Goal: Task Accomplishment & Management: Manage account settings

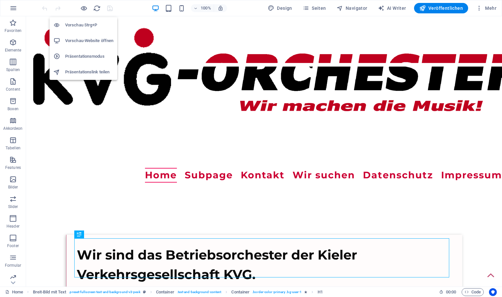
click at [83, 41] on h6 "Vorschau-Website öffnen" at bounding box center [89, 41] width 48 height 8
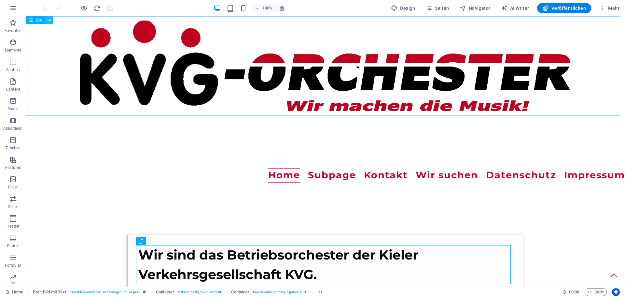
click at [50, 19] on icon at bounding box center [50, 20] width 4 height 7
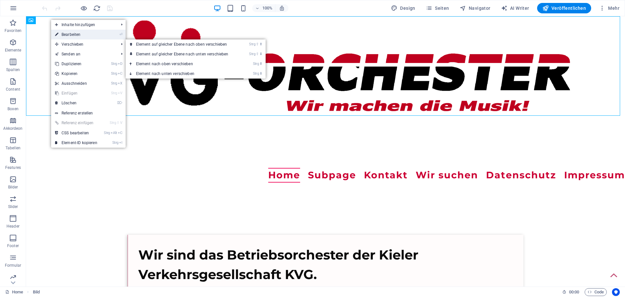
click at [69, 34] on link "⏎ Bearbeiten" at bounding box center [76, 35] width 50 height 10
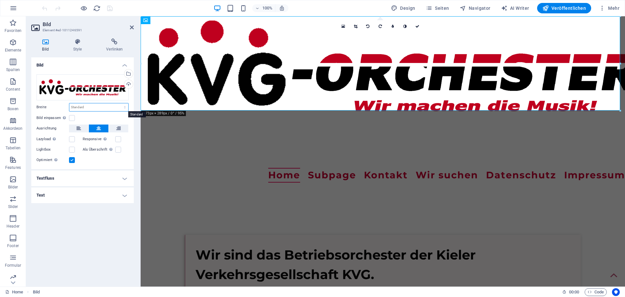
click at [126, 105] on select "Standard auto px rem % em vh vw" at bounding box center [98, 107] width 59 height 8
click at [69, 103] on select "Standard auto px rem % em vh vw" at bounding box center [98, 107] width 59 height 8
select select "DISABLED_OPTION_VALUE"
click at [133, 26] on icon at bounding box center [132, 27] width 4 height 5
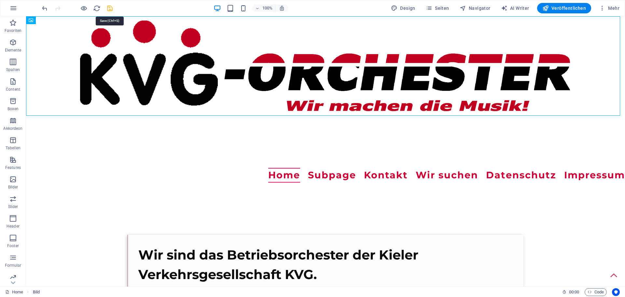
click at [109, 8] on icon "save" at bounding box center [109, 8] width 7 height 7
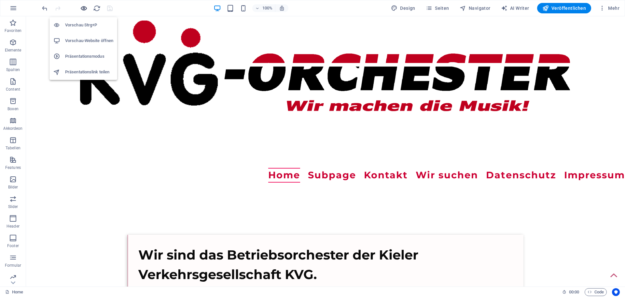
click at [81, 8] on icon "button" at bounding box center [83, 8] width 7 height 7
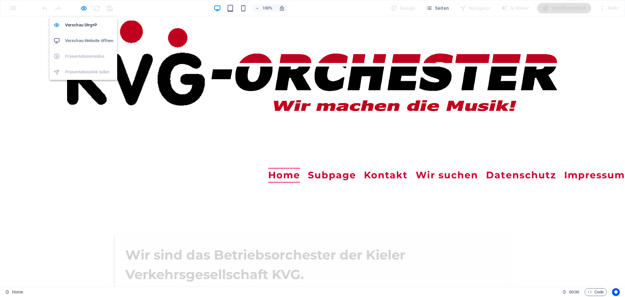
click at [83, 39] on h6 "Vorschau-Website öffnen" at bounding box center [89, 41] width 48 height 8
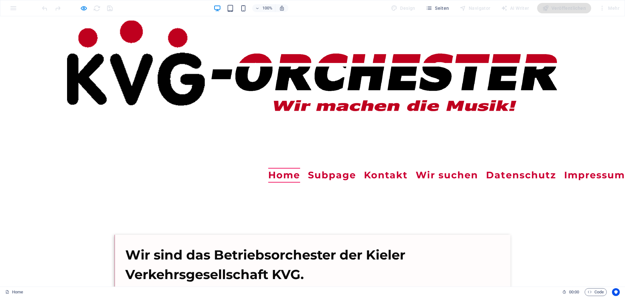
click at [99, 73] on img at bounding box center [313, 65] width 506 height 99
click at [85, 32] on img at bounding box center [313, 65] width 506 height 99
click at [126, 168] on header "Menu Home Subpage Kontakt Wir suchen Datenschutz Impressum" at bounding box center [312, 175] width 625 height 15
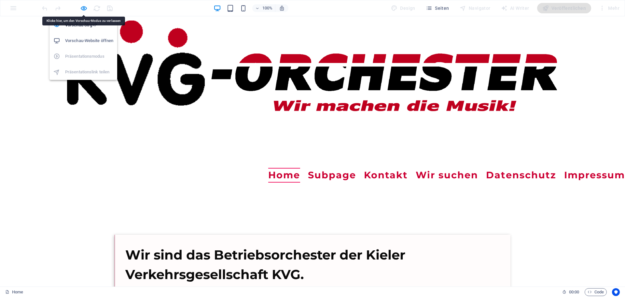
click at [82, 41] on h6 "Vorschau-Website öffnen" at bounding box center [89, 41] width 48 height 8
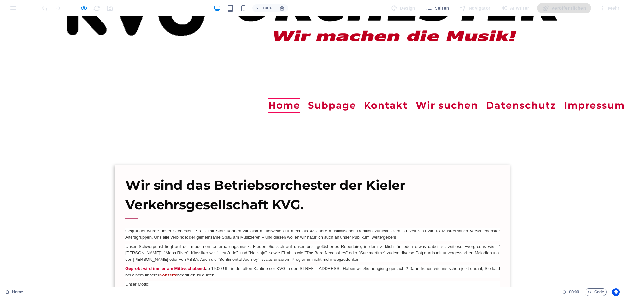
scroll to position [163, 0]
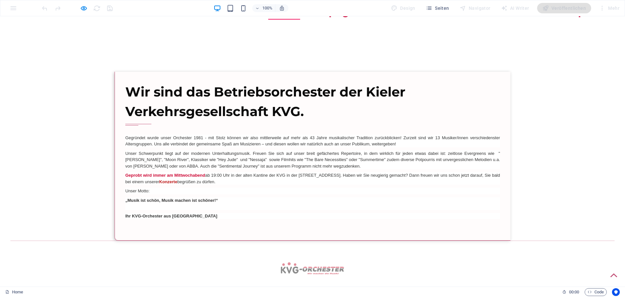
click at [146, 77] on div "Wir sind das Betriebsorchester der Kieler Verkehrsgesellschaft KVG. Gegründet w…" at bounding box center [313, 156] width 396 height 169
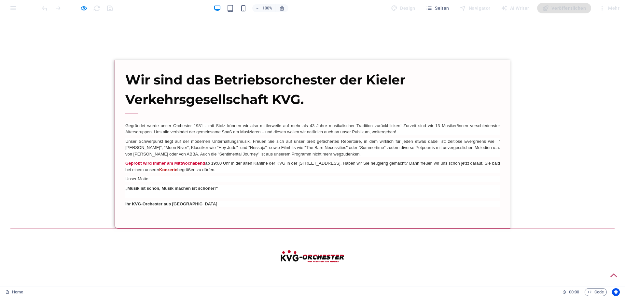
scroll to position [181, 0]
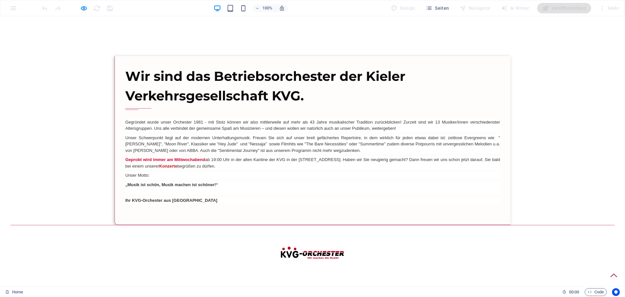
click at [314, 252] on img at bounding box center [312, 252] width 65 height 13
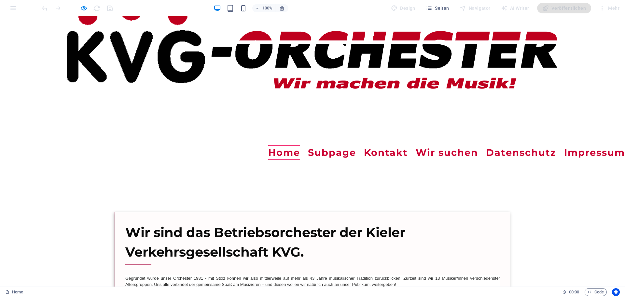
scroll to position [0, 0]
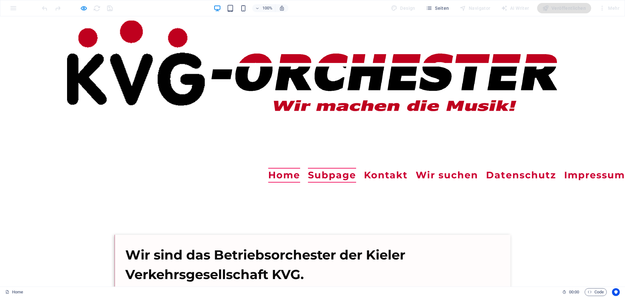
click at [308, 177] on link "Subpage" at bounding box center [332, 175] width 48 height 15
click at [268, 175] on link "Home" at bounding box center [284, 175] width 32 height 15
click at [308, 176] on link "Subpage" at bounding box center [332, 175] width 48 height 15
click at [364, 175] on link "Kontakt" at bounding box center [386, 175] width 44 height 15
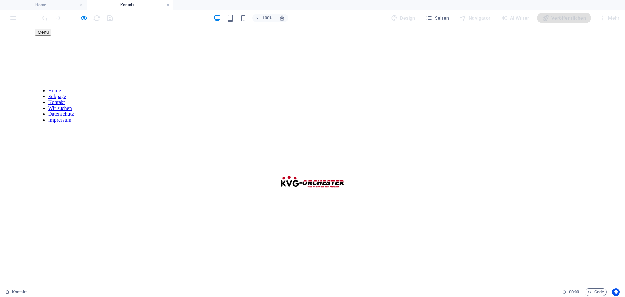
click at [90, 88] on nav "Home Subpage Kontakt Wir suchen Datenschutz Impressum" at bounding box center [328, 105] width 587 height 35
click at [51, 88] on nav "Home Subpage Kontakt Wir suchen Datenschutz Impressum" at bounding box center [328, 105] width 587 height 35
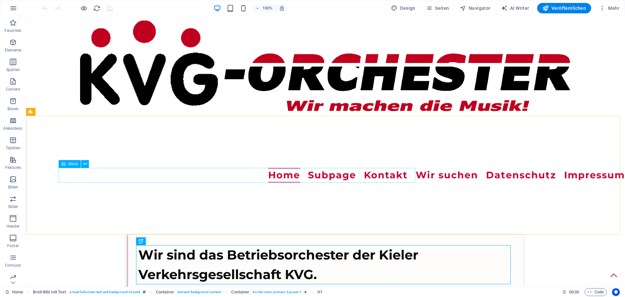
click at [71, 166] on span "Menü" at bounding box center [73, 164] width 10 height 4
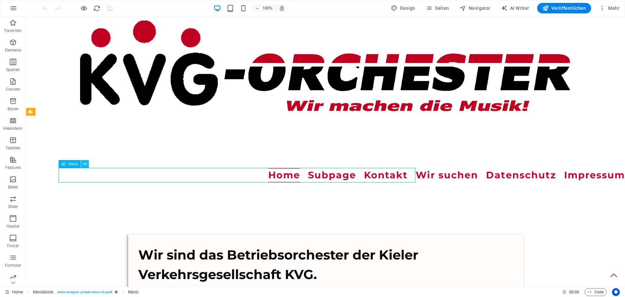
click at [86, 165] on icon at bounding box center [85, 164] width 4 height 7
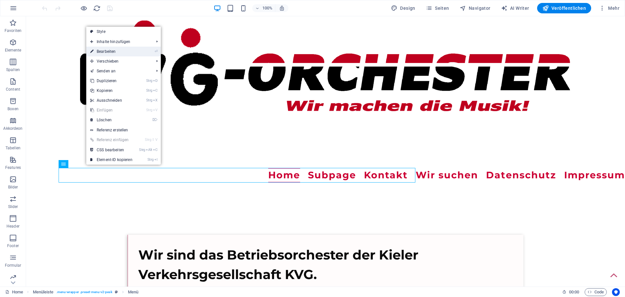
click at [110, 50] on link "⏎ Bearbeiten" at bounding box center [111, 52] width 50 height 10
select select
select select "4"
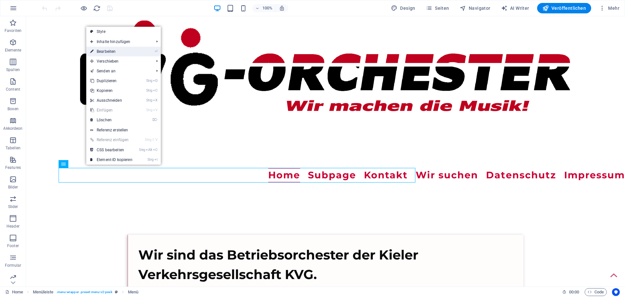
select select
select select "5"
select select
select select "6"
select select
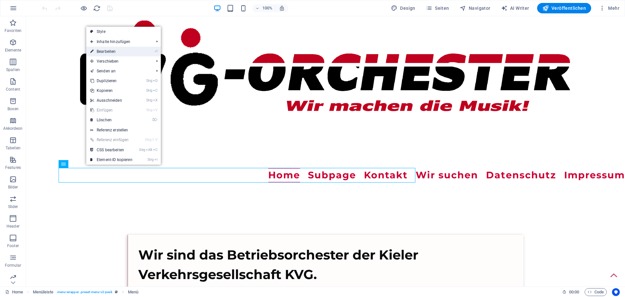
select select "7"
select select
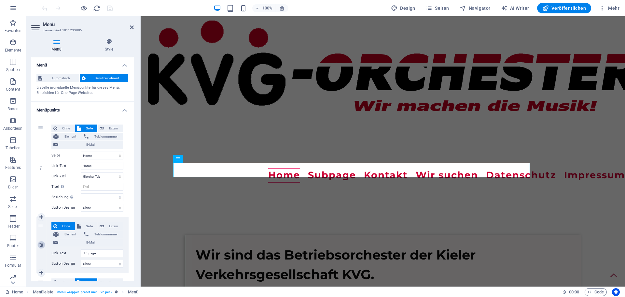
click at [43, 244] on icon at bounding box center [41, 244] width 4 height 5
select select
select select "4"
type input "Kontakt"
select select
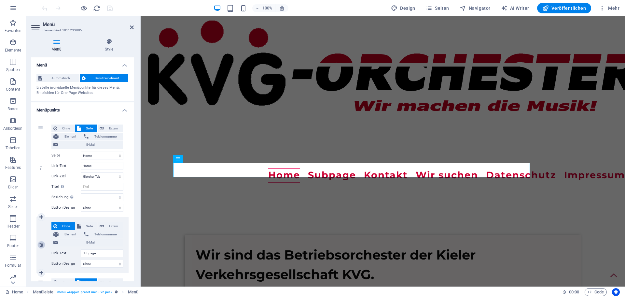
select select "5"
type input "Wir suchen"
select select
select select "6"
type input "Datenschutz"
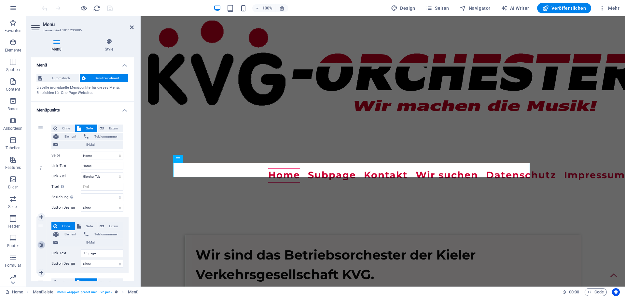
select select
select select "7"
type input "Impressum"
select select
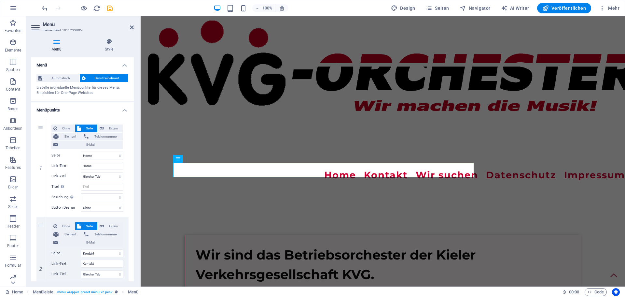
click at [131, 24] on h2 "Menü" at bounding box center [88, 24] width 91 height 6
click at [132, 27] on icon at bounding box center [132, 27] width 4 height 5
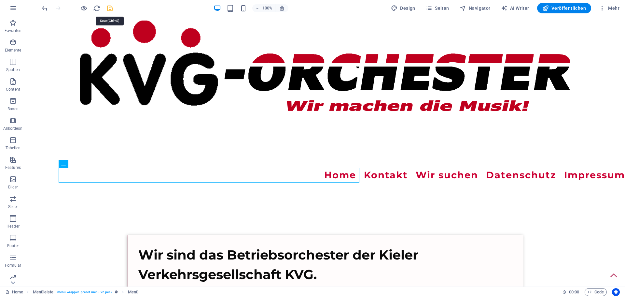
click at [110, 10] on icon "save" at bounding box center [109, 8] width 7 height 7
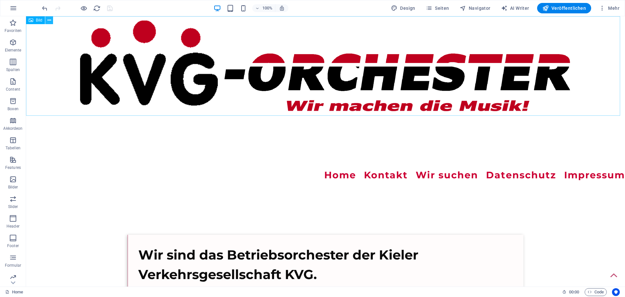
click at [50, 21] on icon at bounding box center [50, 20] width 4 height 7
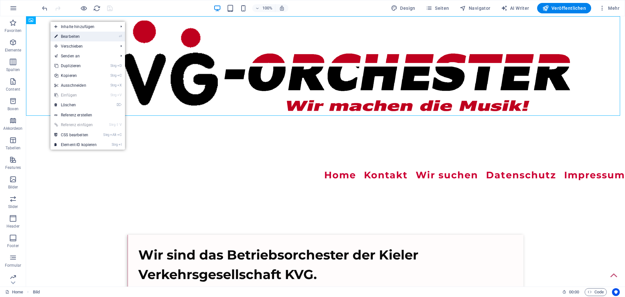
click at [73, 36] on link "⏎ Bearbeiten" at bounding box center [75, 37] width 50 height 10
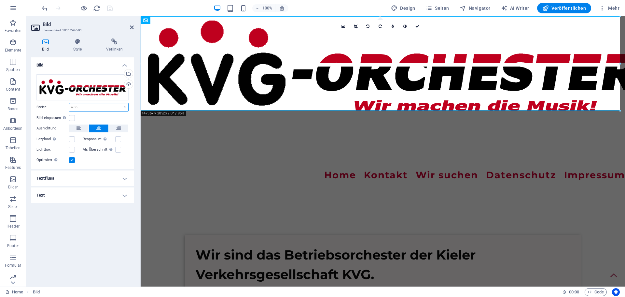
click at [127, 107] on select "Standard auto px rem % em vh vw" at bounding box center [98, 107] width 59 height 8
select select "%"
click at [119, 103] on select "Standard auto px rem % em vh vw" at bounding box center [98, 107] width 59 height 8
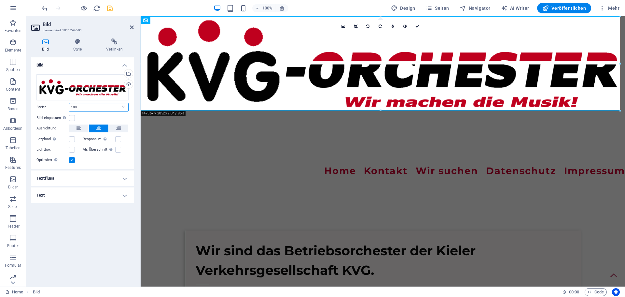
click at [99, 107] on input "100" at bounding box center [98, 107] width 59 height 8
type input "1"
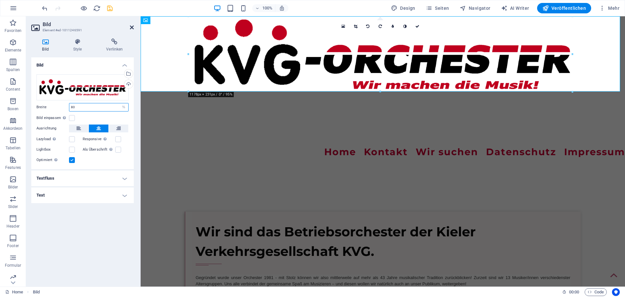
type input "80"
click at [132, 25] on icon at bounding box center [132, 27] width 4 height 5
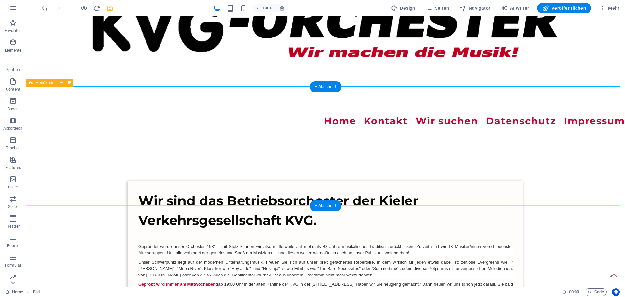
scroll to position [65, 0]
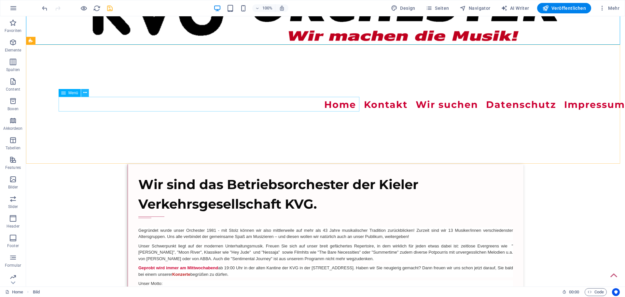
click at [84, 93] on icon at bounding box center [85, 92] width 4 height 7
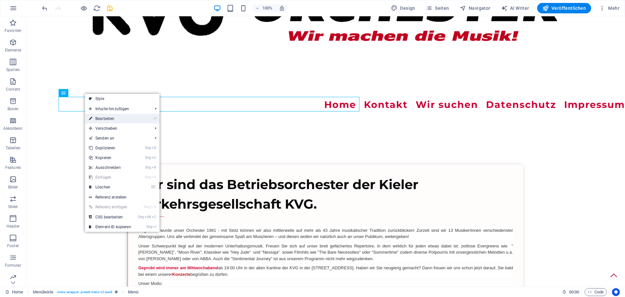
click at [101, 118] on link "⏎ Bearbeiten" at bounding box center [110, 119] width 50 height 10
select select
select select "4"
select select
select select "5"
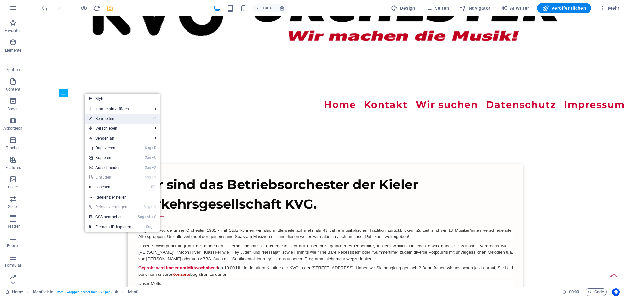
select select
select select "6"
select select
select select "7"
select select
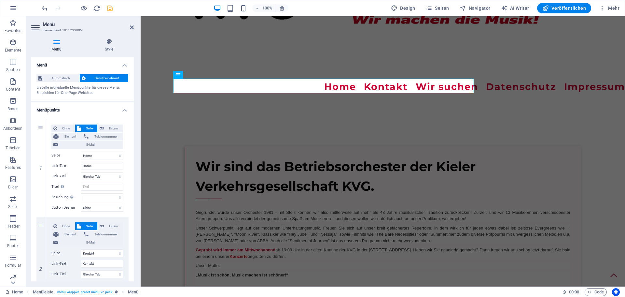
click at [97, 78] on span "Benutzerdefiniert" at bounding box center [107, 78] width 39 height 8
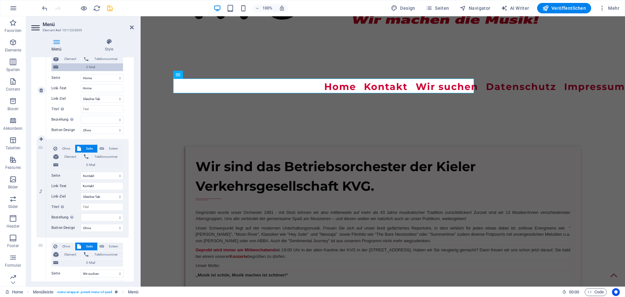
scroll to position [0, 0]
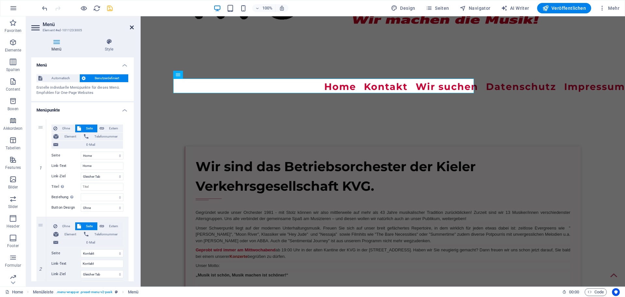
click at [132, 26] on icon at bounding box center [132, 27] width 4 height 5
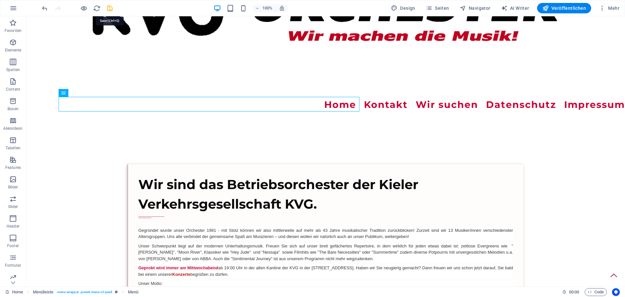
click at [109, 7] on icon "save" at bounding box center [109, 8] width 7 height 7
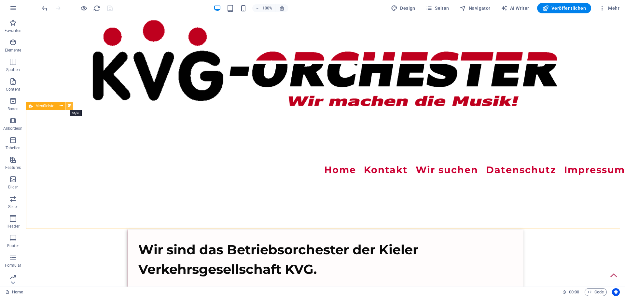
click at [70, 105] on icon at bounding box center [70, 105] width 4 height 7
select select "rem"
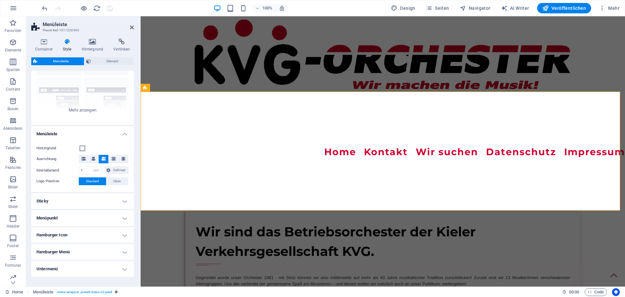
scroll to position [65, 0]
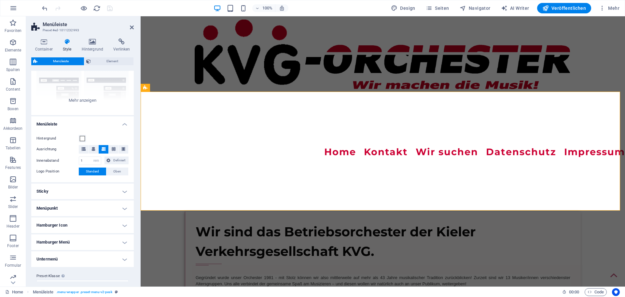
click at [121, 208] on h4 "Menüpunkt" at bounding box center [82, 208] width 103 height 16
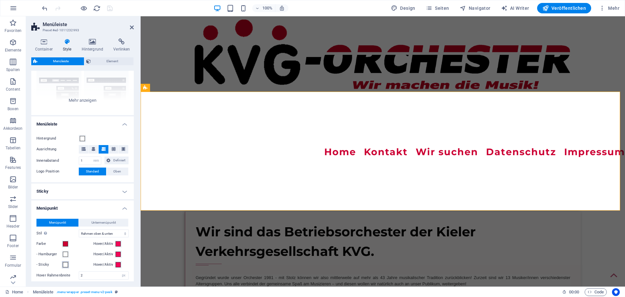
click at [67, 265] on span at bounding box center [65, 264] width 5 height 5
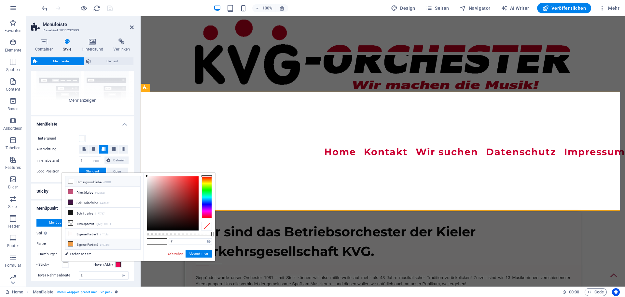
click at [86, 243] on li "Eigene Farbe 2 #f09d48" at bounding box center [102, 244] width 75 height 10
type input "#f09d48"
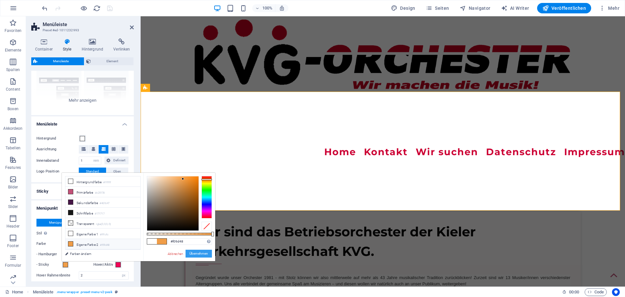
click at [199, 255] on button "Übernehmen" at bounding box center [199, 253] width 26 height 8
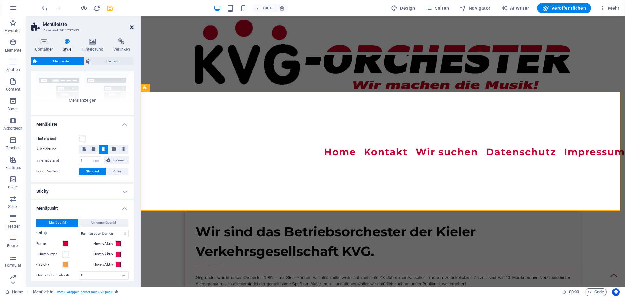
drag, startPoint x: 131, startPoint y: 26, endPoint x: 105, endPoint y: 12, distance: 30.2
click at [131, 26] on icon at bounding box center [132, 27] width 4 height 5
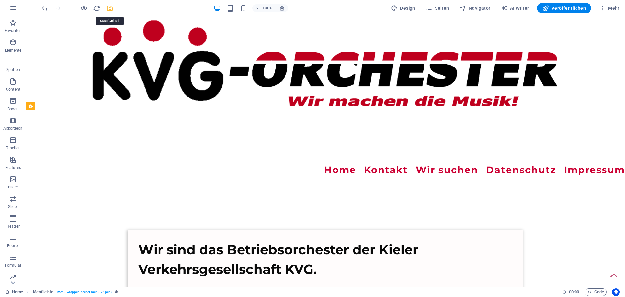
click at [110, 8] on icon "save" at bounding box center [109, 8] width 7 height 7
click at [62, 105] on icon at bounding box center [62, 105] width 4 height 7
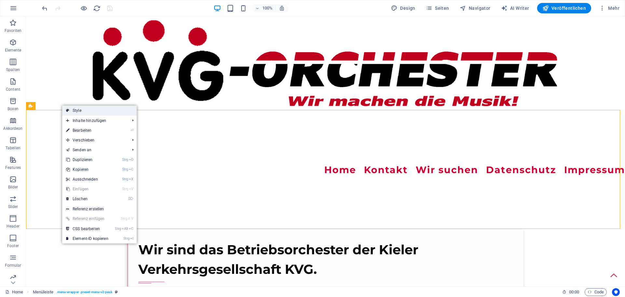
click at [77, 108] on link "Style" at bounding box center [99, 110] width 75 height 10
select select "rem"
select select "hover_border_vertical"
select select "px"
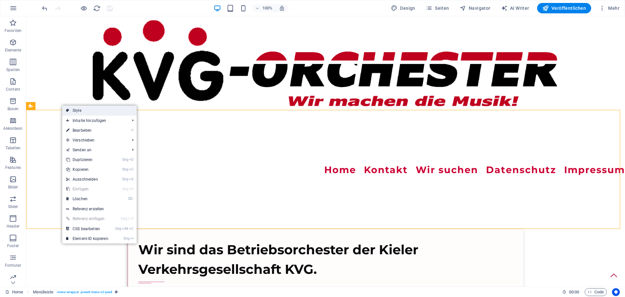
select select "rem"
select select "link-special-font"
select select "rem"
select select "700"
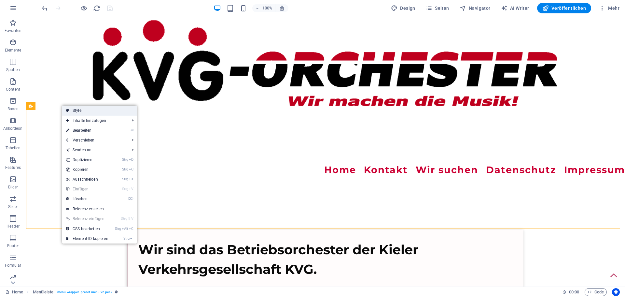
select select "px"
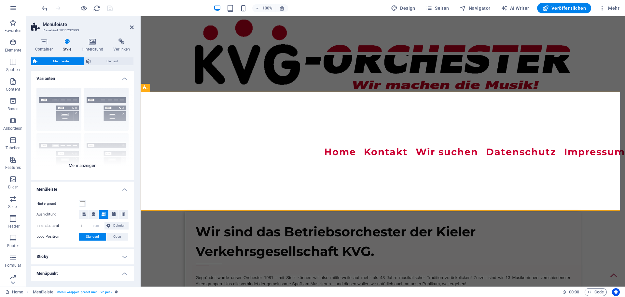
click at [87, 165] on div "Rahmen Mittig Standard Fixiert Loki Trigger Breit XXL" at bounding box center [82, 131] width 103 height 98
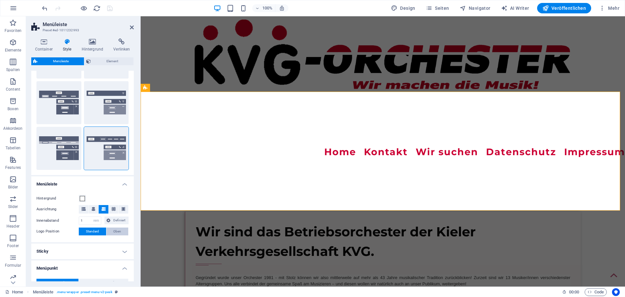
scroll to position [130, 0]
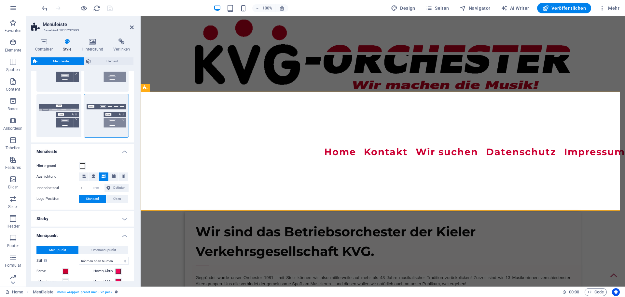
click at [123, 220] on h4 "Sticky" at bounding box center [82, 219] width 103 height 16
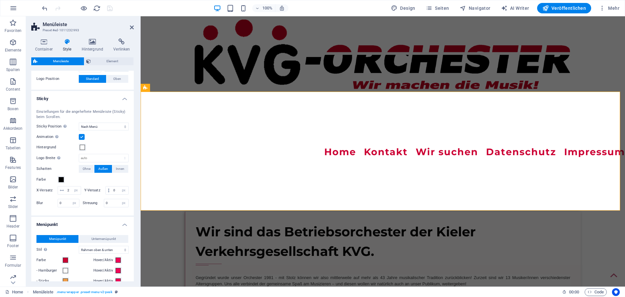
scroll to position [260, 0]
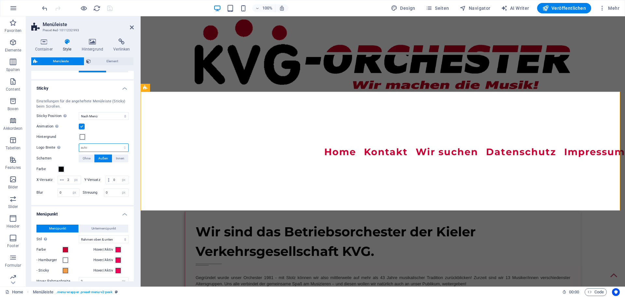
click at [124, 147] on select "auto px rem % vh vw" at bounding box center [103, 148] width 49 height 8
select select "%"
click at [118, 144] on select "auto px rem % vh vw" at bounding box center [103, 148] width 49 height 8
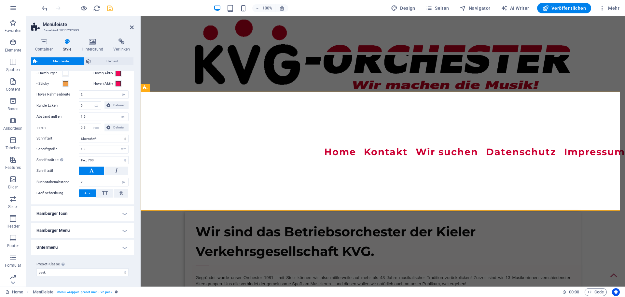
scroll to position [455, 0]
type input "80"
click at [125, 160] on select "Fein, 100 Extra-dünn, 200 Dünn, 300 Normal, 400 Medium, 500 Halb-fett, 600 Fett…" at bounding box center [104, 160] width 50 height 8
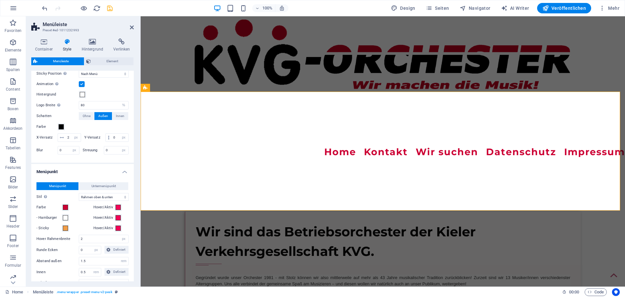
scroll to position [293, 0]
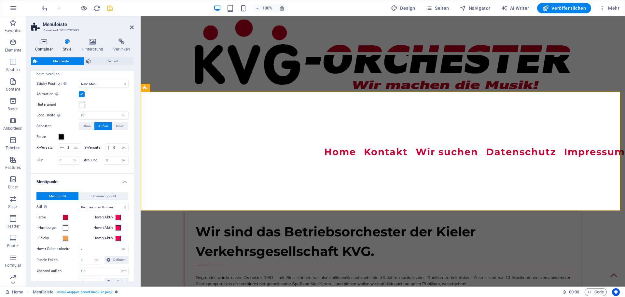
click at [41, 41] on icon at bounding box center [43, 41] width 25 height 7
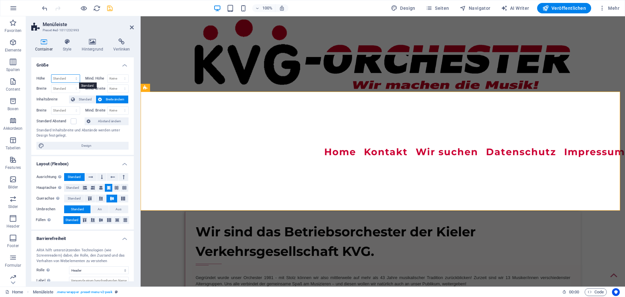
click at [76, 78] on select "Standard px rem % vh vw" at bounding box center [65, 79] width 28 height 8
select select "%"
click at [70, 75] on select "Standard px rem % vh vw" at bounding box center [65, 79] width 28 height 8
type input "10"
click at [77, 88] on select "Standard px rem % em vh vw" at bounding box center [65, 89] width 28 height 8
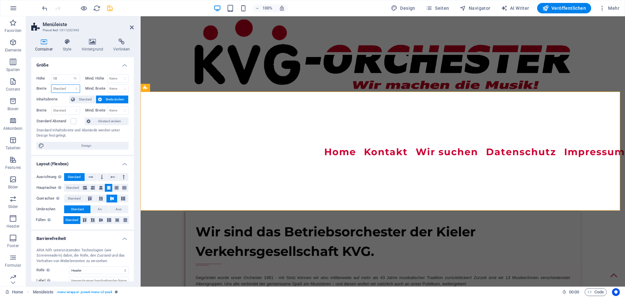
select select "%"
click at [70, 85] on select "Standard px rem % em vh vw" at bounding box center [65, 89] width 28 height 8
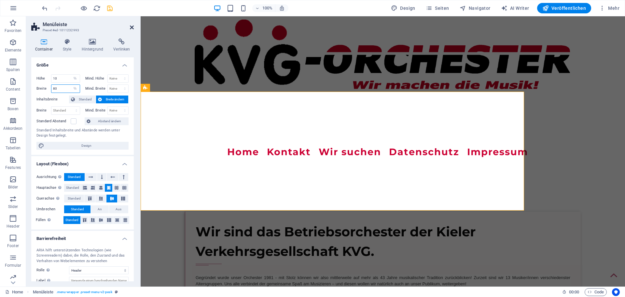
type input "80"
drag, startPoint x: 131, startPoint y: 25, endPoint x: 104, endPoint y: 9, distance: 31.1
click at [131, 25] on icon at bounding box center [132, 27] width 4 height 5
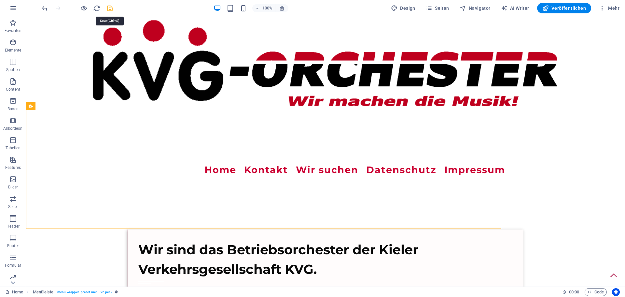
click at [109, 8] on icon "save" at bounding box center [109, 8] width 7 height 7
click at [72, 106] on button at bounding box center [69, 106] width 8 height 8
select select "rem"
select select "sticky_menu"
select select "%"
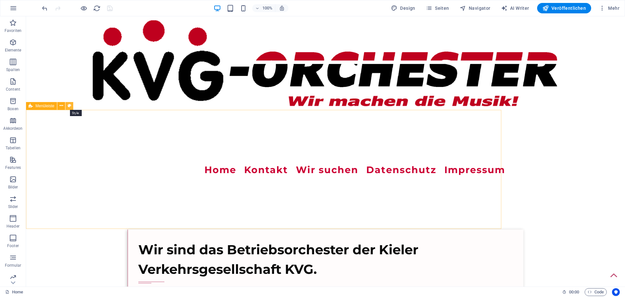
select select "px"
select select "hover_border_vertical"
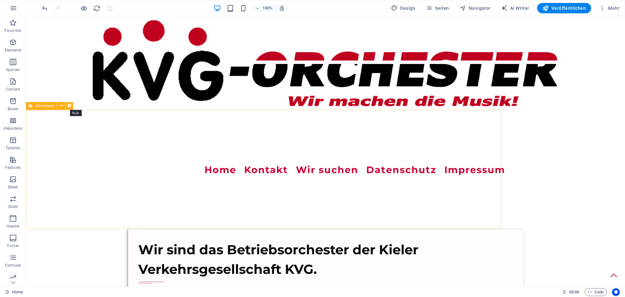
select select "px"
select select "rem"
select select "link-special-font"
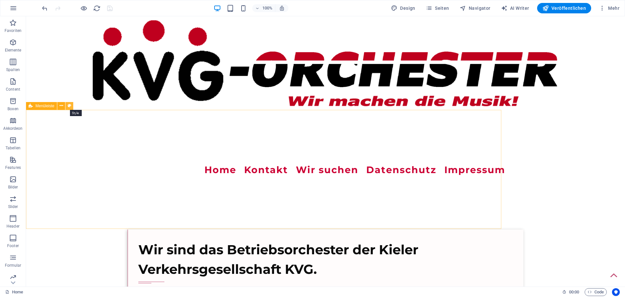
select select "rem"
select select "700"
select select "px"
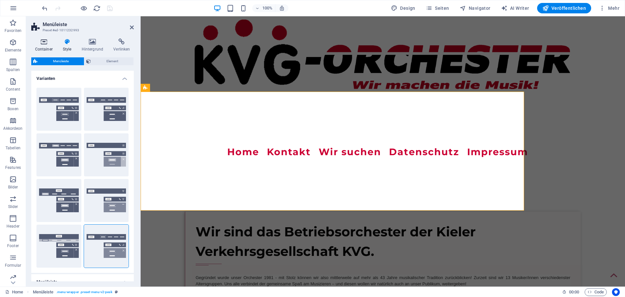
click at [42, 44] on icon at bounding box center [43, 41] width 25 height 7
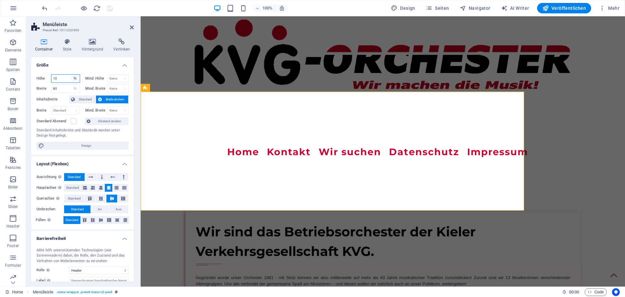
click at [73, 77] on select "Standard px rem % vh vw" at bounding box center [75, 79] width 9 height 8
select select "px"
click at [71, 75] on select "Standard px rem % vh vw" at bounding box center [75, 79] width 9 height 8
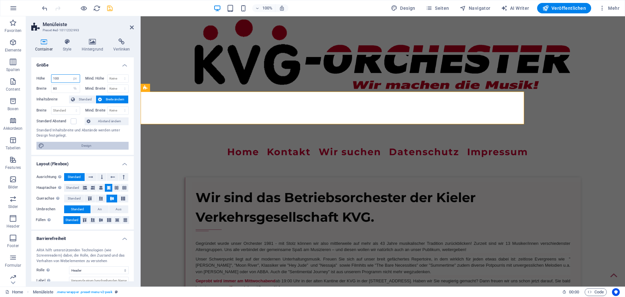
type input "100"
click at [83, 145] on span "Design" at bounding box center [86, 146] width 80 height 8
select select "rem"
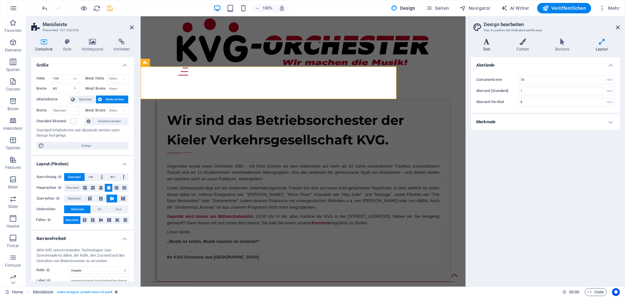
click at [486, 43] on icon at bounding box center [486, 41] width 31 height 7
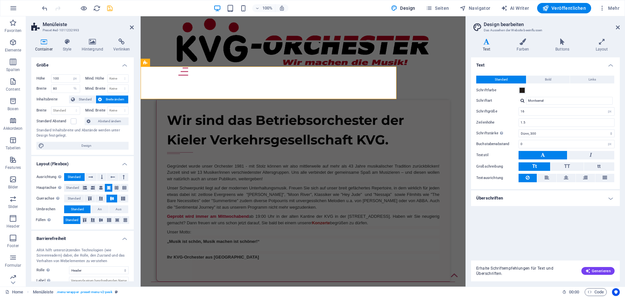
click at [609, 197] on h4 "Überschriften" at bounding box center [545, 198] width 149 height 16
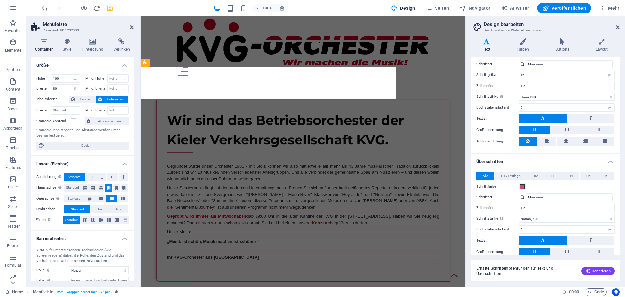
scroll to position [65, 0]
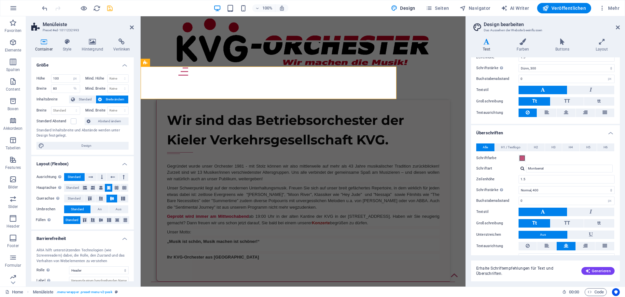
click at [521, 168] on div at bounding box center [523, 168] width 4 height 4
click at [551, 188] on div "Schriften verwalten →" at bounding box center [571, 186] width 86 height 8
select select "popularity"
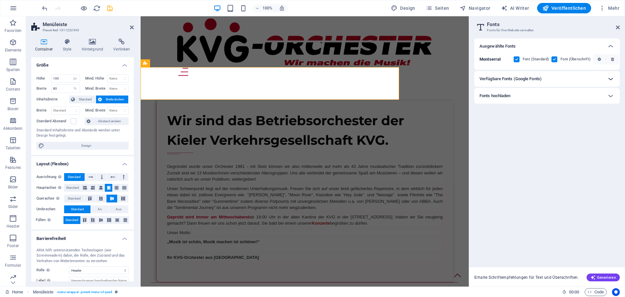
click at [609, 78] on icon at bounding box center [611, 79] width 8 height 8
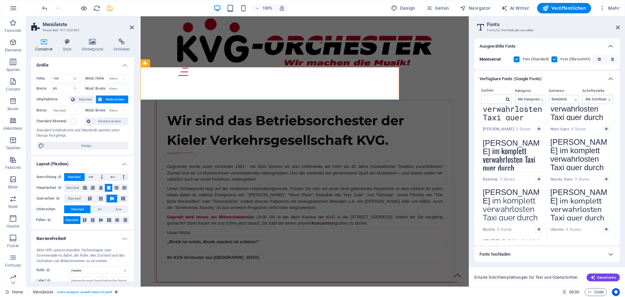
scroll to position [205, 0]
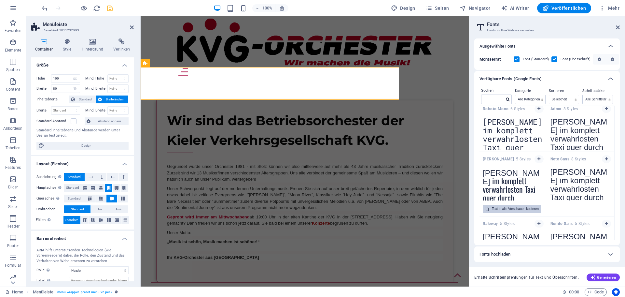
click at [512, 207] on div "Text in alle Vorschauen kopieren" at bounding box center [515, 209] width 47 height 8
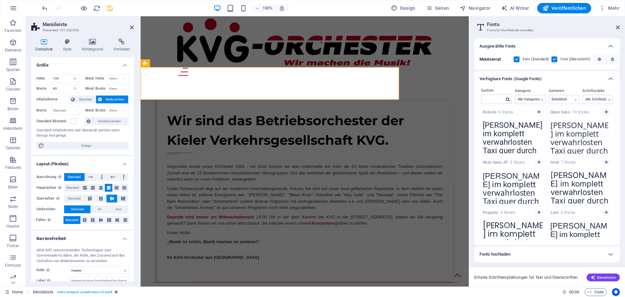
scroll to position [0, 0]
click at [618, 25] on icon at bounding box center [618, 27] width 4 height 5
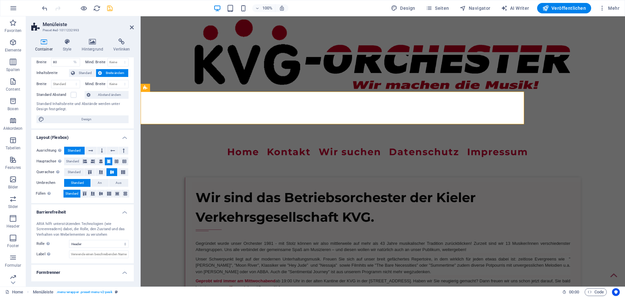
scroll to position [40, 0]
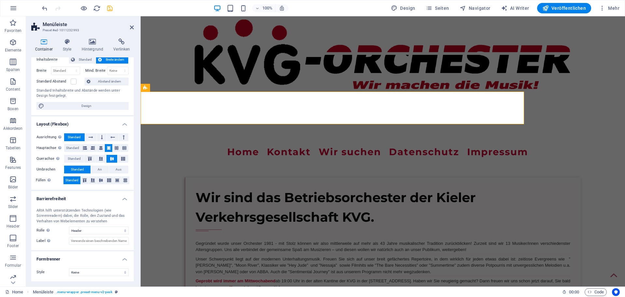
click at [107, 148] on icon at bounding box center [109, 148] width 4 height 8
click at [110, 159] on icon at bounding box center [112, 159] width 8 height 4
click at [132, 26] on icon at bounding box center [132, 27] width 4 height 5
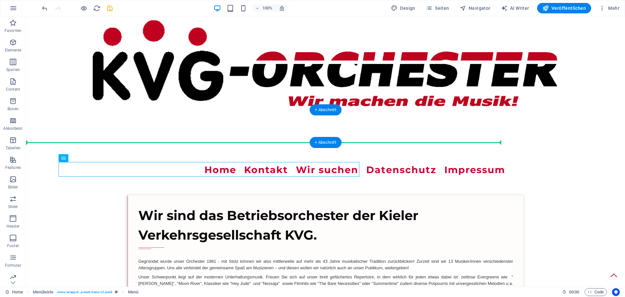
drag, startPoint x: 80, startPoint y: 169, endPoint x: 61, endPoint y: 146, distance: 30.5
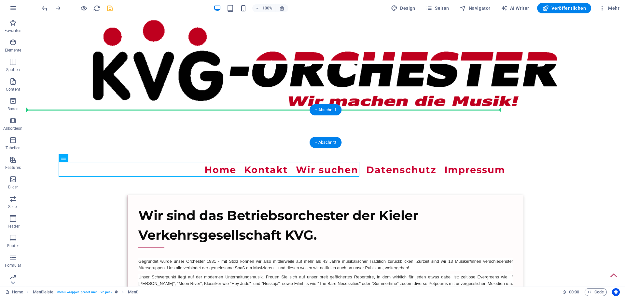
drag, startPoint x: 90, startPoint y: 174, endPoint x: 68, endPoint y: 124, distance: 54.6
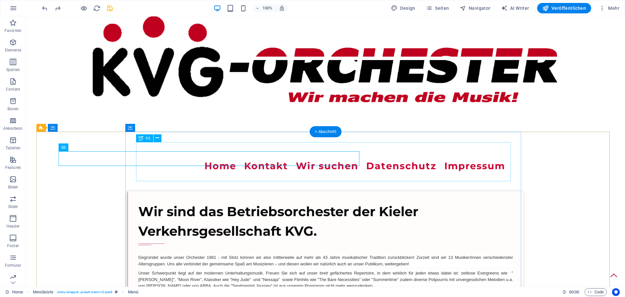
scroll to position [0, 0]
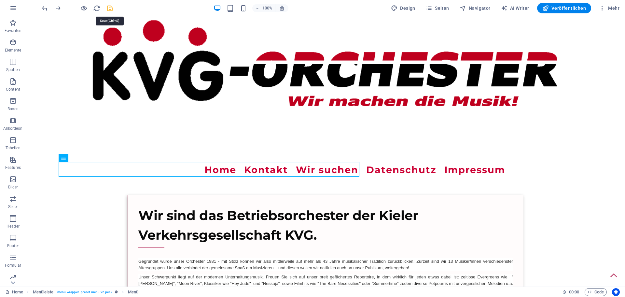
click at [111, 6] on icon "save" at bounding box center [109, 8] width 7 height 7
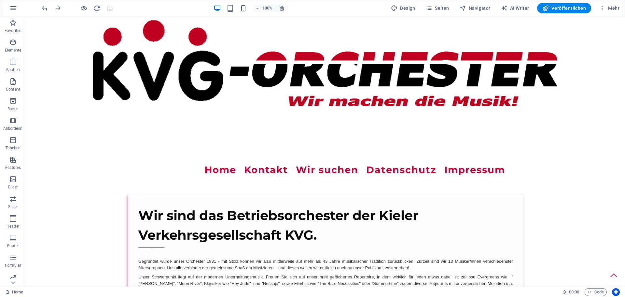
click at [113, 287] on div "Home 00 : 00 Code" at bounding box center [312, 291] width 625 height 10
drag, startPoint x: 113, startPoint y: 287, endPoint x: 113, endPoint y: 293, distance: 6.2
click at [113, 287] on div "Home 00 : 00 Code" at bounding box center [312, 291] width 625 height 10
click at [85, 158] on icon at bounding box center [85, 157] width 4 height 7
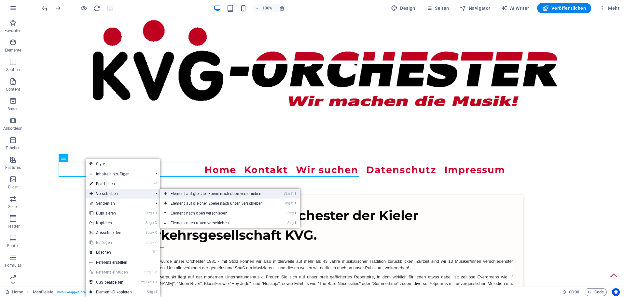
click at [205, 191] on link "Strg ⇧ ⬆ Element auf gleicher Ebene nach oben verschieben" at bounding box center [218, 194] width 116 height 10
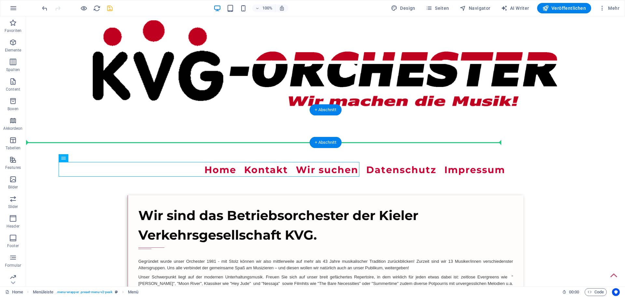
drag, startPoint x: 98, startPoint y: 176, endPoint x: 63, endPoint y: 138, distance: 51.6
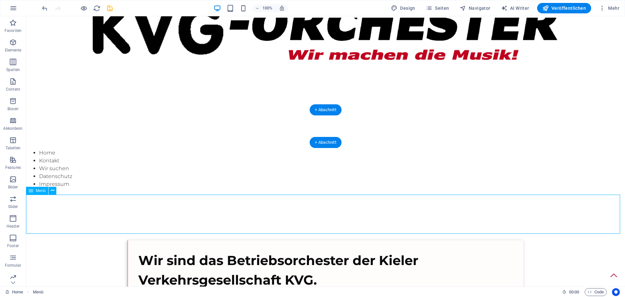
scroll to position [98, 0]
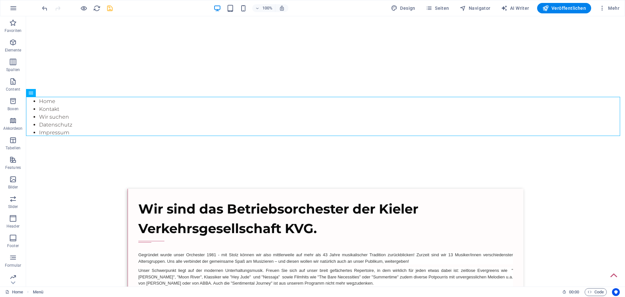
click at [89, 181] on div "Menu Home Kontakt Wir suchen Datenschutz Impressum Wir sind das Betriebsorchest…" at bounding box center [325, 169] width 599 height 500
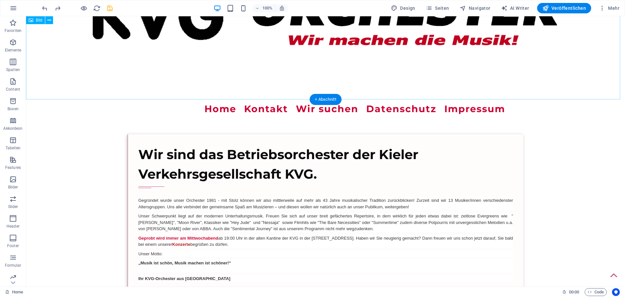
scroll to position [0, 0]
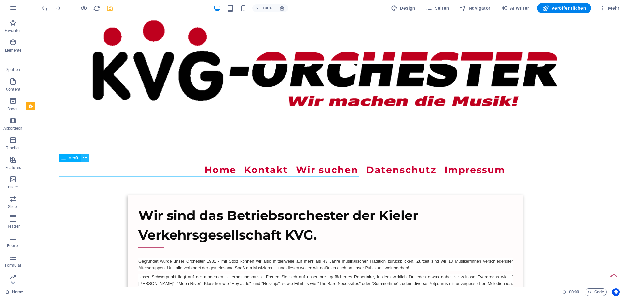
click at [87, 156] on button at bounding box center [85, 158] width 8 height 8
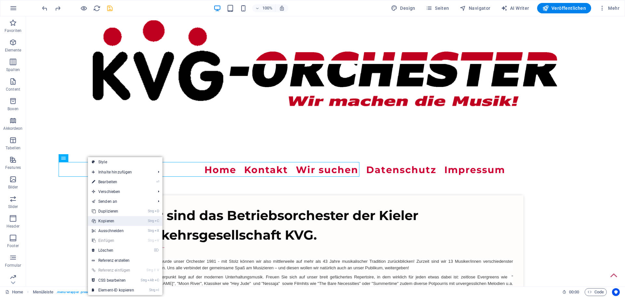
click at [109, 218] on link "Strg C Kopieren" at bounding box center [113, 221] width 50 height 10
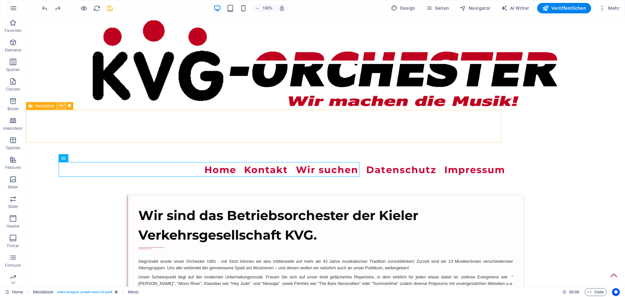
click at [60, 106] on icon at bounding box center [62, 105] width 4 height 7
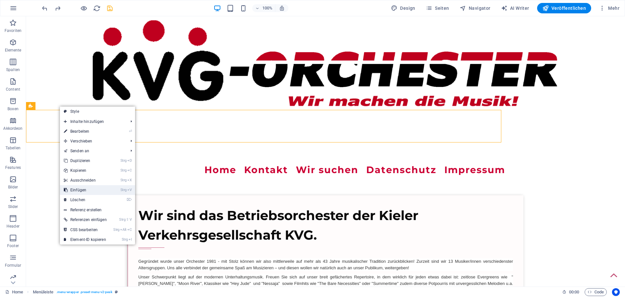
click at [89, 189] on link "Strg V Einfügen" at bounding box center [85, 190] width 51 height 10
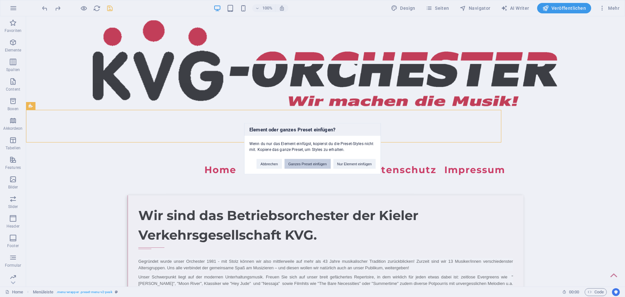
click at [301, 163] on button "Ganzes Preset einfügen" at bounding box center [308, 164] width 46 height 10
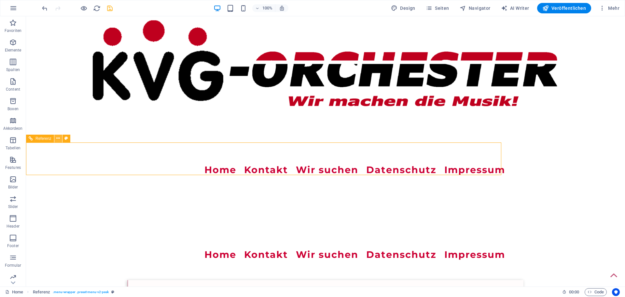
click at [57, 138] on icon at bounding box center [58, 138] width 4 height 7
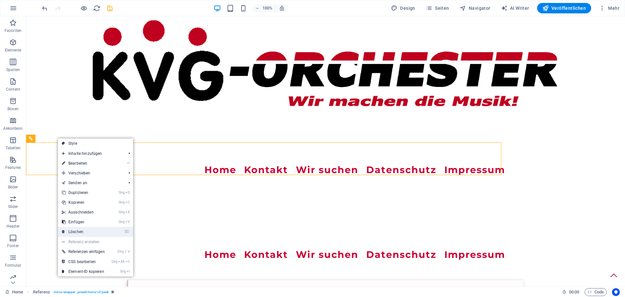
click at [75, 231] on link "⌦ Löschen" at bounding box center [83, 232] width 51 height 10
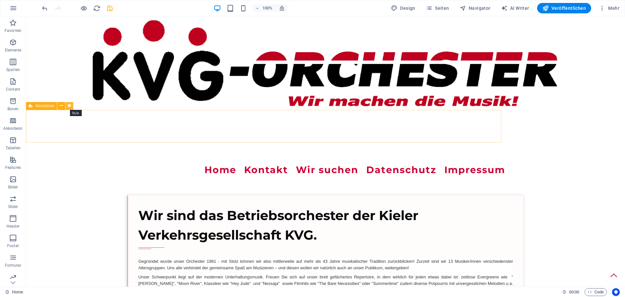
click at [70, 106] on icon at bounding box center [70, 105] width 4 height 7
select select "rem"
select select "sticky_menu"
select select "%"
select select "px"
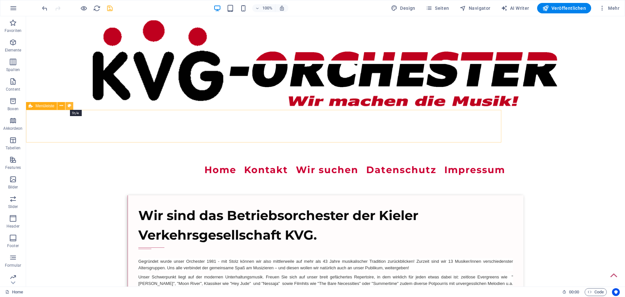
select select "px"
select select "hover_border_vertical"
select select "px"
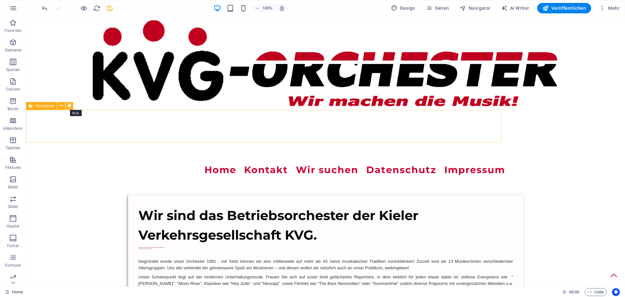
select select "px"
select select "rem"
select select "link-special-font"
select select "rem"
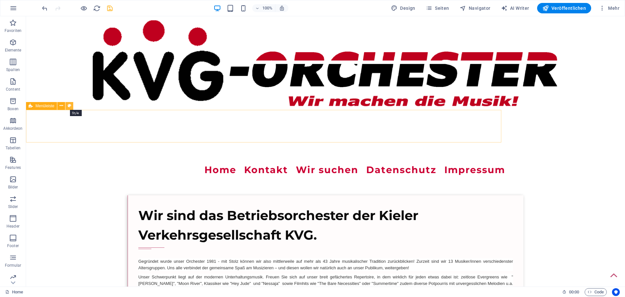
select select "700"
select select "px"
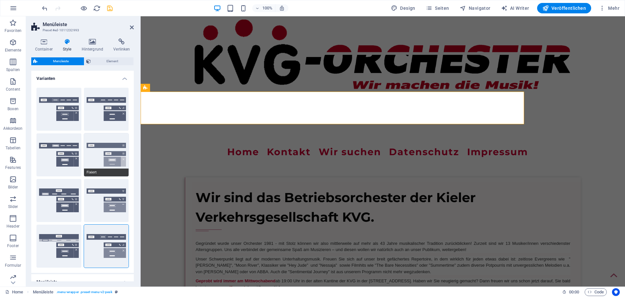
click at [99, 160] on button "Fixiert" at bounding box center [106, 154] width 45 height 43
select select "DISABLED_OPTION_VALUE"
select select "hover_box_bottom"
type input "2"
type input "1"
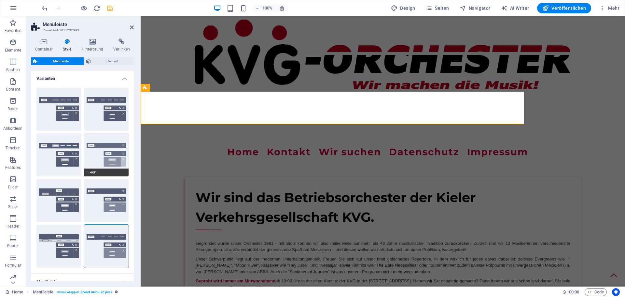
select select "link-special-font"
type input "1.5"
select select "rem"
select select "700"
type input "0"
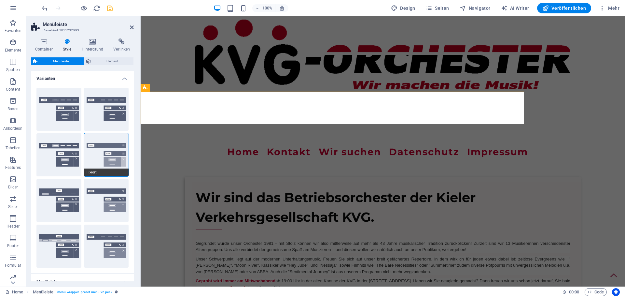
type input "80"
select select "%"
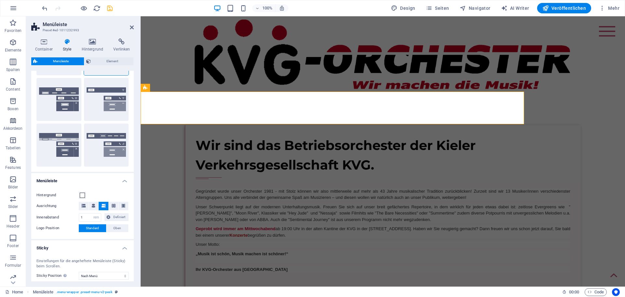
scroll to position [130, 0]
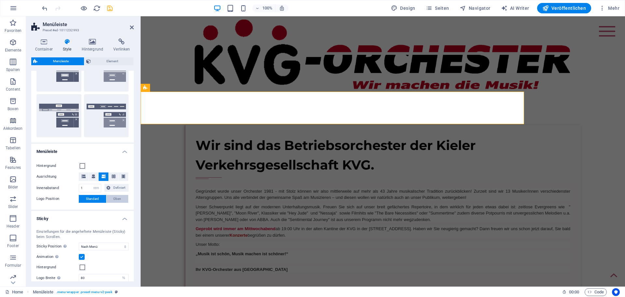
click at [114, 199] on span "Oben" at bounding box center [117, 199] width 8 height 8
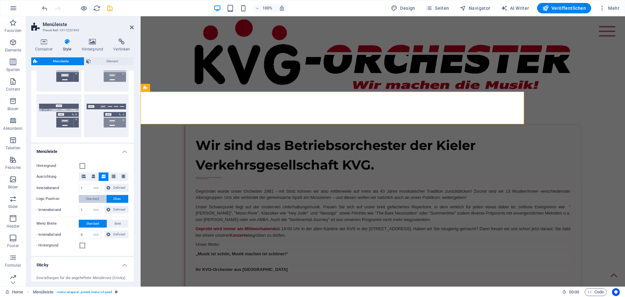
click at [88, 199] on span "Standard" at bounding box center [92, 199] width 13 height 8
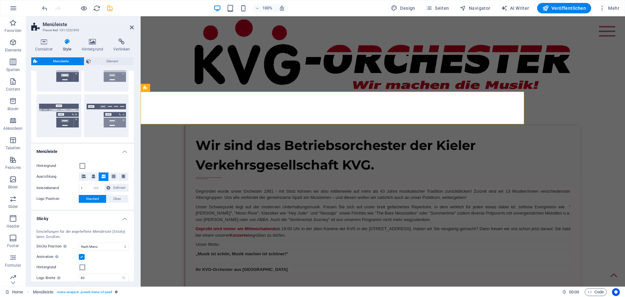
click at [103, 176] on icon at bounding box center [104, 176] width 4 height 4
click at [123, 176] on icon at bounding box center [123, 176] width 4 height 4
click at [84, 177] on icon at bounding box center [84, 176] width 4 height 4
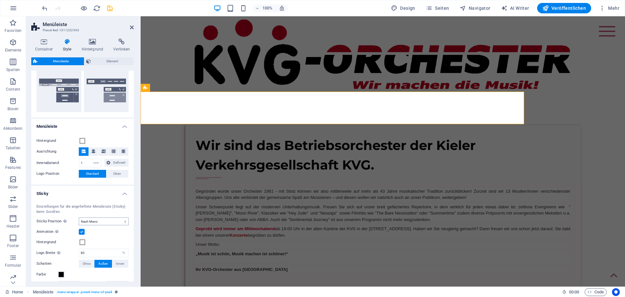
scroll to position [195, 0]
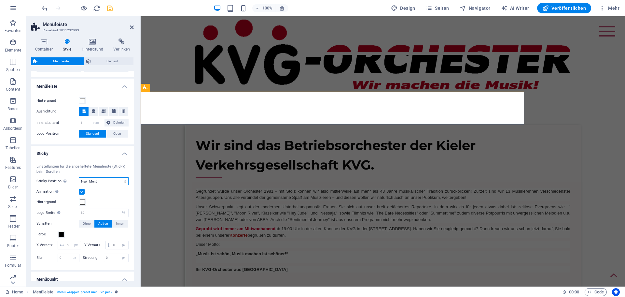
click at [123, 182] on select "Aus Sofort Nach Menü Nach Banner Beim Hochscrollen" at bounding box center [104, 181] width 50 height 8
click at [79, 177] on select "Aus Sofort Nach Menü Nach Banner Beim Hochscrollen" at bounding box center [104, 181] width 50 height 8
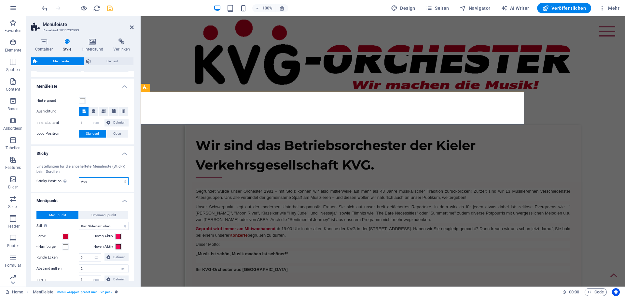
click at [124, 180] on select "Aus Sofort Nach Menü Nach Banner Beim Hochscrollen" at bounding box center [104, 181] width 50 height 8
select select "sticky_banner"
click at [79, 177] on select "Aus Sofort Nach Menü Nach Banner Beim Hochscrollen" at bounding box center [104, 181] width 50 height 8
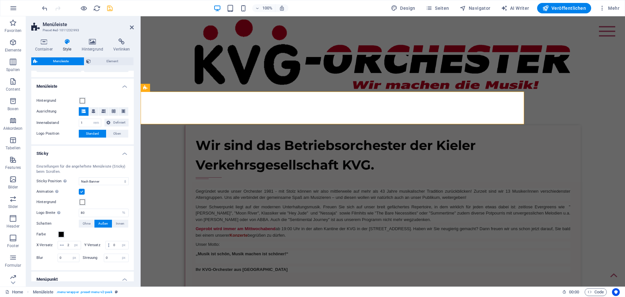
click at [129, 26] on h2 "Menüleiste" at bounding box center [88, 24] width 91 height 6
click at [132, 25] on icon at bounding box center [132, 27] width 4 height 5
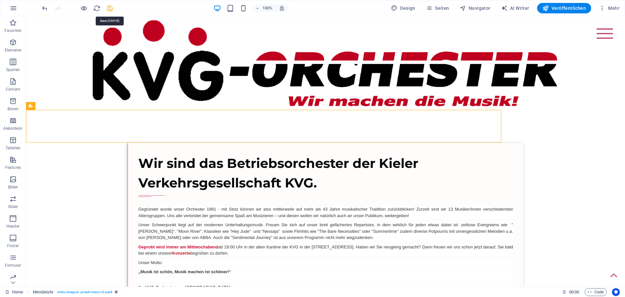
click at [113, 7] on icon "save" at bounding box center [109, 8] width 7 height 7
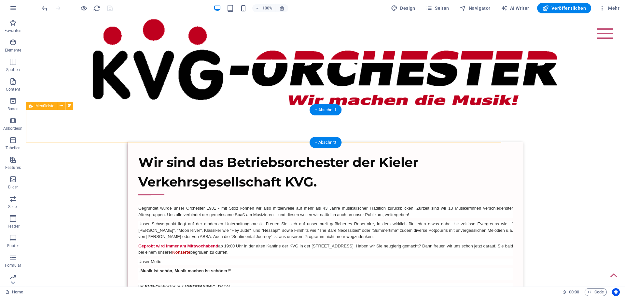
scroll to position [0, 0]
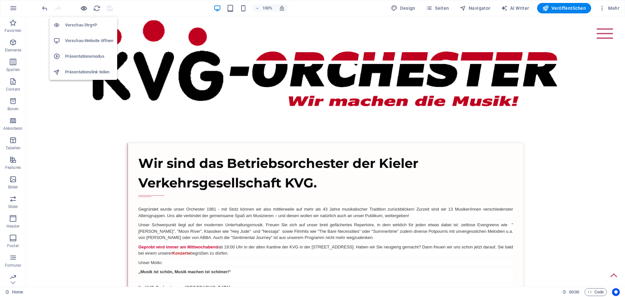
click at [84, 9] on icon "button" at bounding box center [83, 8] width 7 height 7
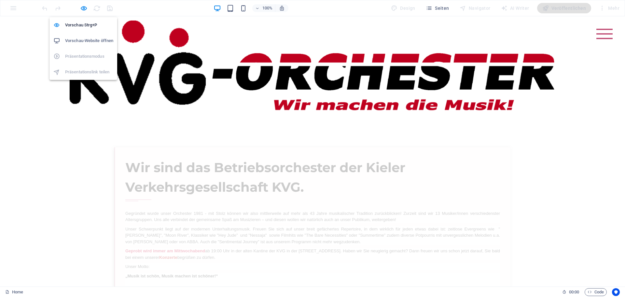
click at [85, 39] on h6 "Vorschau-Website öffnen" at bounding box center [89, 41] width 48 height 8
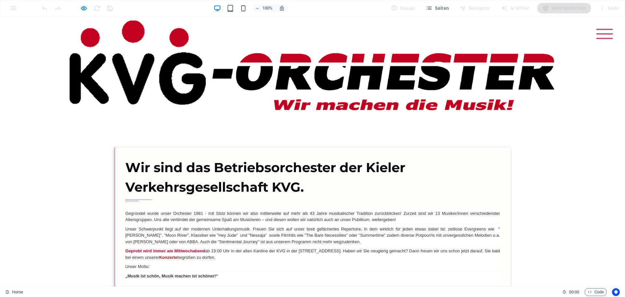
click at [109, 162] on div "Wir sind das Betriebsorchester der Kieler Verkehrsgesellschaft KVG. Gegründet w…" at bounding box center [312, 231] width 604 height 169
click at [115, 162] on div "Wir sind das Betriebsorchester der Kieler Verkehrsgesellschaft KVG. Gegründet w…" at bounding box center [313, 231] width 396 height 169
click at [67, 45] on img at bounding box center [313, 65] width 500 height 98
click at [81, 29] on img at bounding box center [313, 65] width 500 height 98
click at [87, 25] on img at bounding box center [313, 65] width 500 height 98
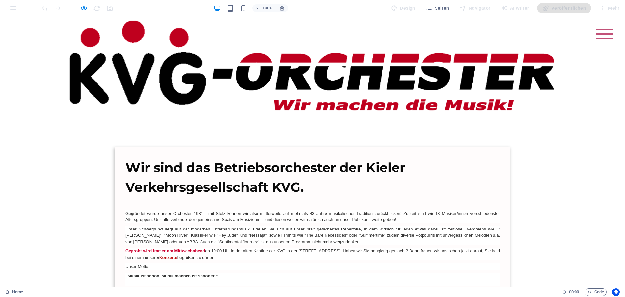
click at [88, 25] on img at bounding box center [313, 65] width 500 height 98
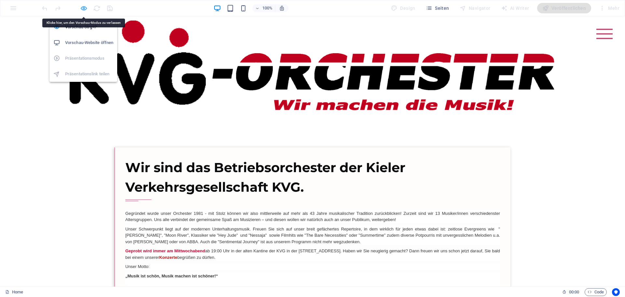
click at [86, 8] on icon "button" at bounding box center [83, 8] width 7 height 7
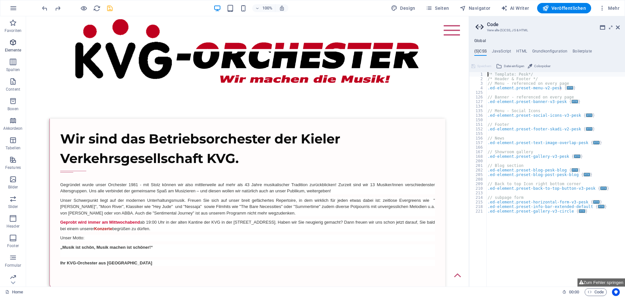
click at [13, 43] on icon "button" at bounding box center [13, 42] width 8 height 8
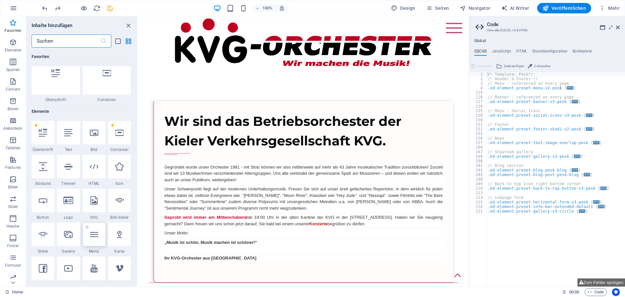
scroll to position [4, 0]
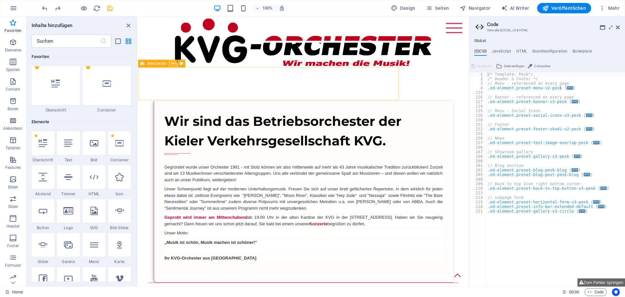
click at [172, 62] on icon at bounding box center [174, 63] width 4 height 7
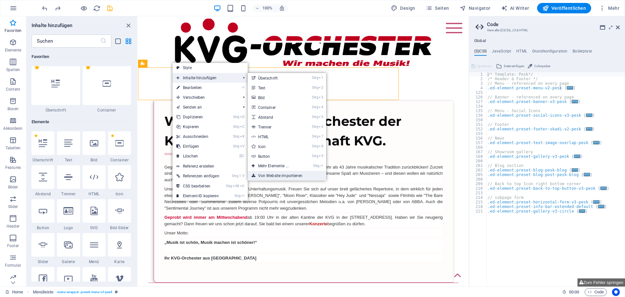
click at [285, 175] on link "Von Website importieren" at bounding box center [287, 176] width 78 height 10
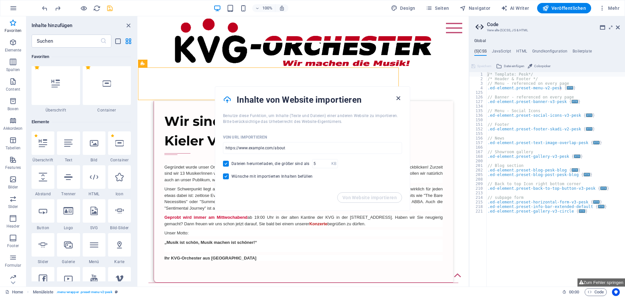
click at [399, 96] on icon "button" at bounding box center [398, 97] width 7 height 7
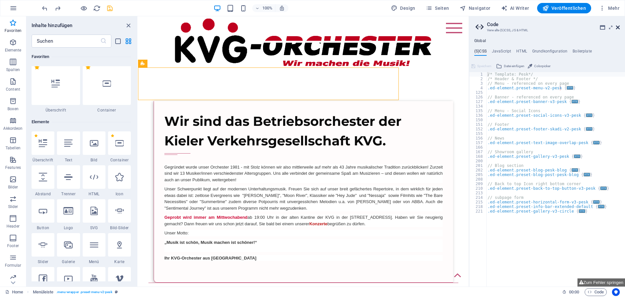
click at [616, 25] on icon at bounding box center [618, 27] width 4 height 5
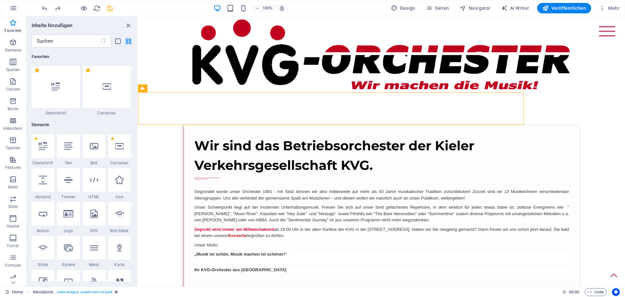
scroll to position [0, 0]
click at [12, 199] on icon "button" at bounding box center [13, 199] width 8 height 8
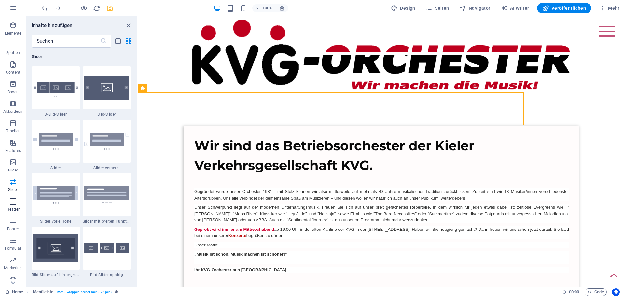
scroll to position [23, 0]
click at [14, 234] on icon "button" at bounding box center [13, 234] width 8 height 8
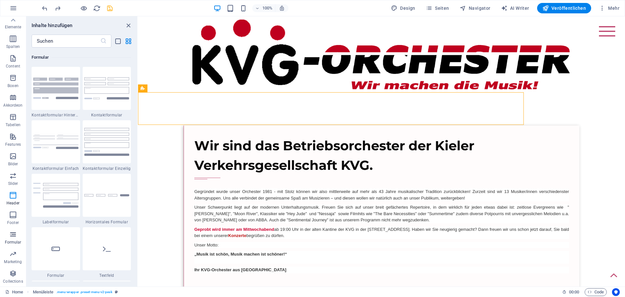
scroll to position [4753, 0]
click at [13, 270] on icon "button" at bounding box center [13, 273] width 8 height 8
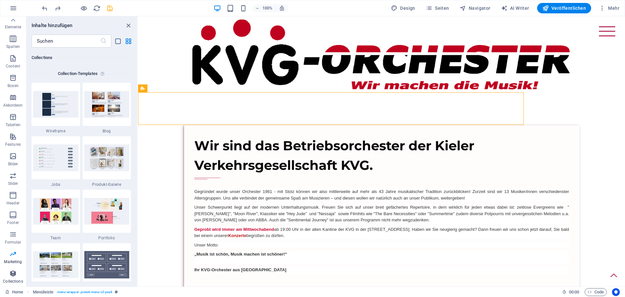
scroll to position [5960, 0]
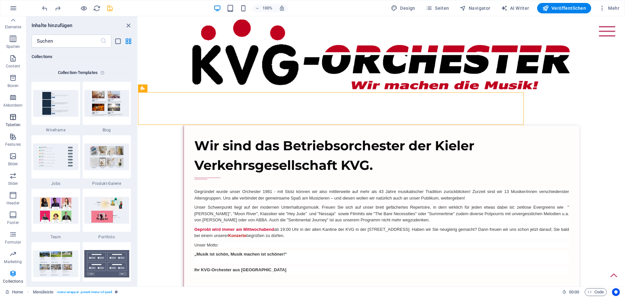
click at [14, 118] on icon "button" at bounding box center [13, 117] width 8 height 8
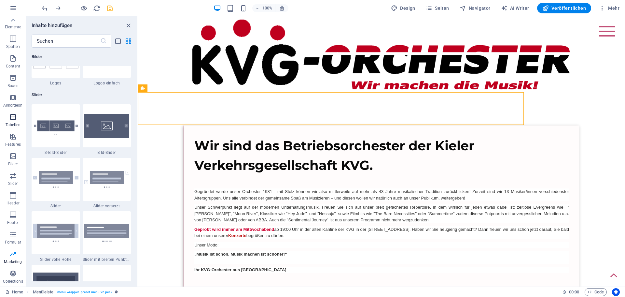
scroll to position [2255, 0]
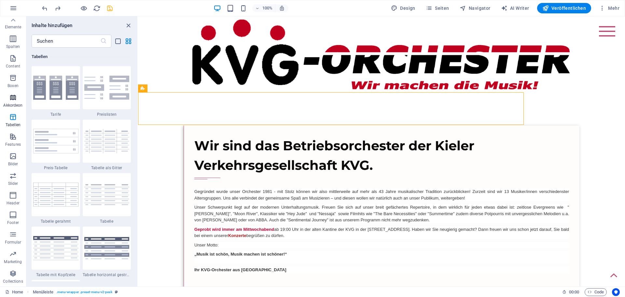
click at [12, 100] on icon "button" at bounding box center [13, 97] width 8 height 8
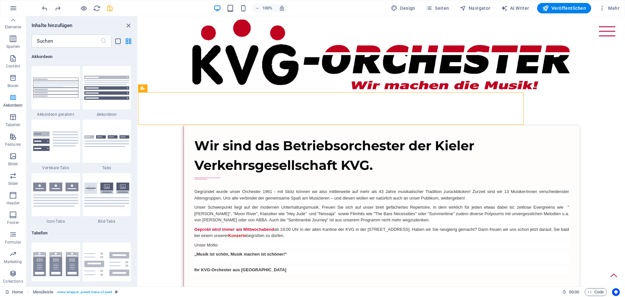
scroll to position [2079, 0]
click at [12, 81] on icon "button" at bounding box center [13, 78] width 8 height 8
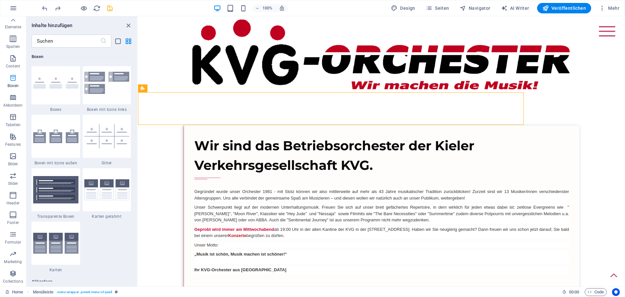
scroll to position [1796, 0]
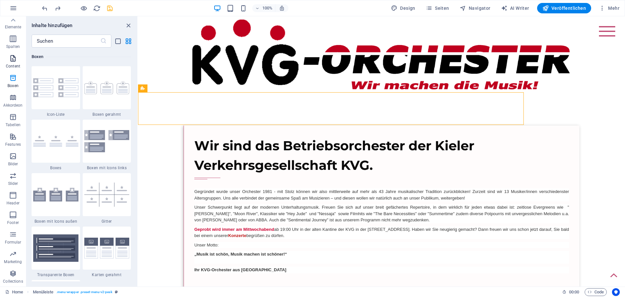
click at [11, 58] on icon "button" at bounding box center [13, 58] width 8 height 8
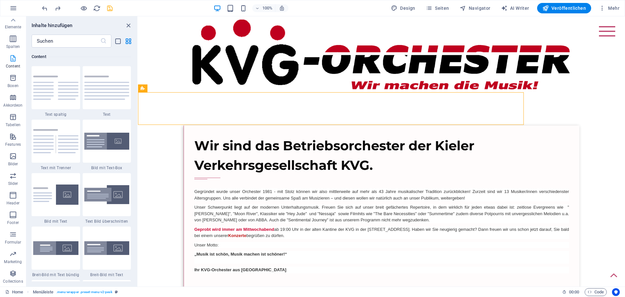
scroll to position [1139, 0]
click at [92, 42] on input "text" at bounding box center [66, 41] width 69 height 13
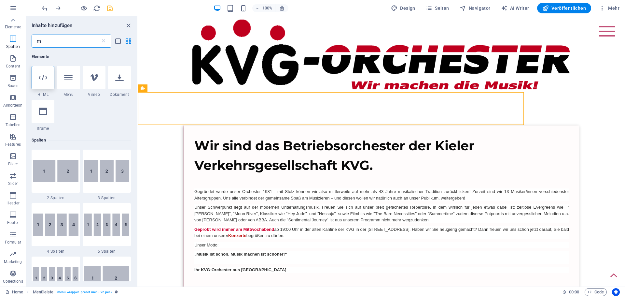
scroll to position [0, 0]
type input "m"
click at [78, 81] on div at bounding box center [68, 77] width 23 height 23
select select
select select "1"
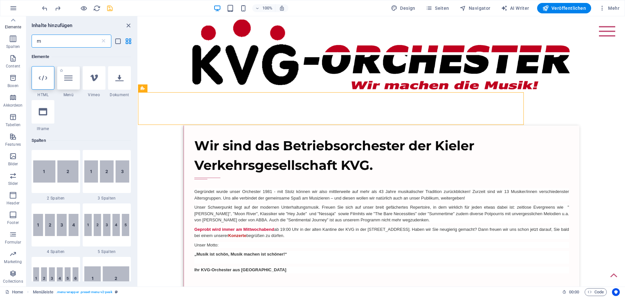
select select
select select "4"
select select
select select "5"
select select
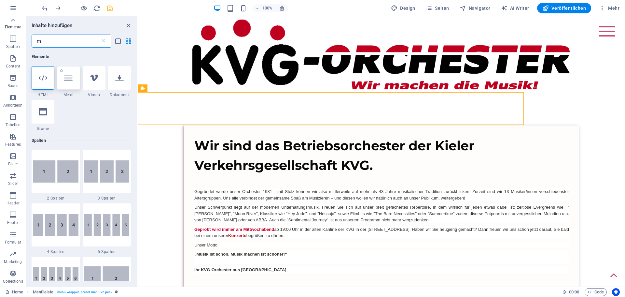
select select "6"
select select
select select "7"
select select
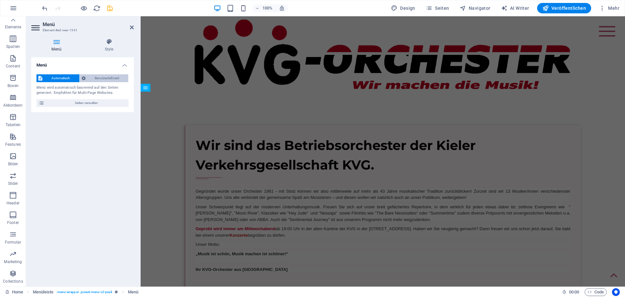
click at [105, 78] on span "Benutzerdefiniert" at bounding box center [107, 78] width 39 height 8
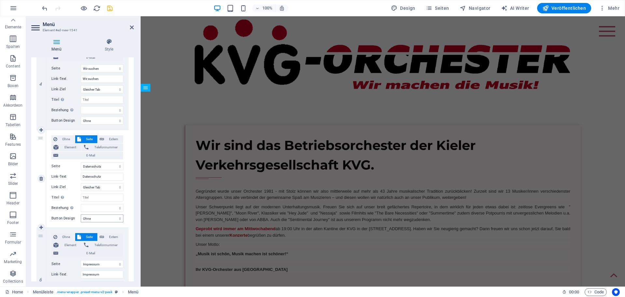
scroll to position [452, 0]
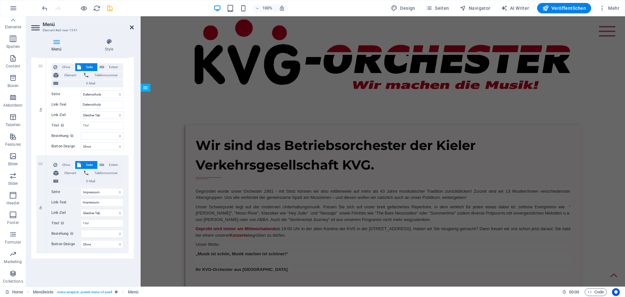
click at [131, 27] on icon at bounding box center [132, 27] width 4 height 5
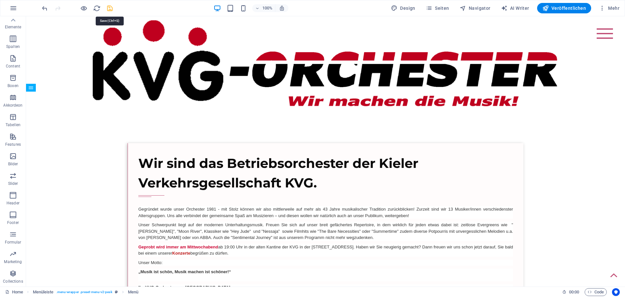
click at [110, 10] on icon "save" at bounding box center [109, 8] width 7 height 7
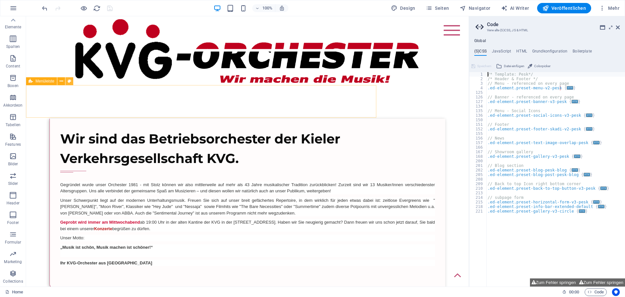
click at [67, 80] on button at bounding box center [69, 81] width 8 height 8
select select "rem"
select select "sticky_menu"
select select "%"
select select "px"
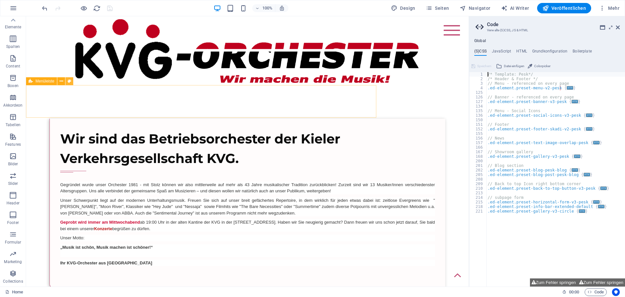
select select "px"
select select "hover_border_vertical"
select select "px"
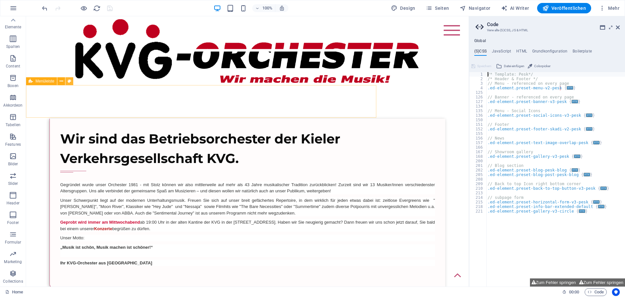
select select "px"
select select "rem"
select select "link-special-font"
select select "rem"
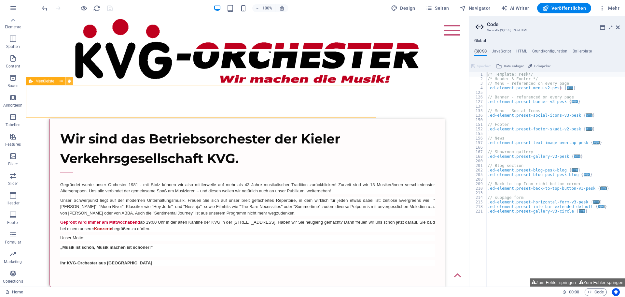
select select "700"
select select "px"
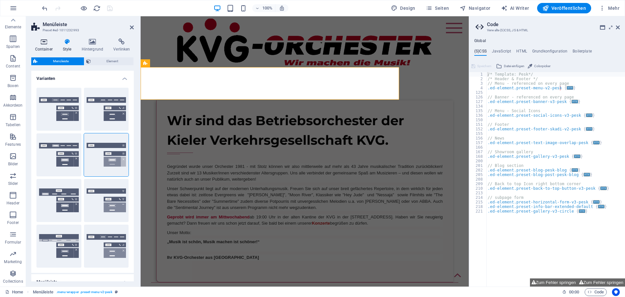
click at [46, 42] on icon at bounding box center [43, 41] width 25 height 7
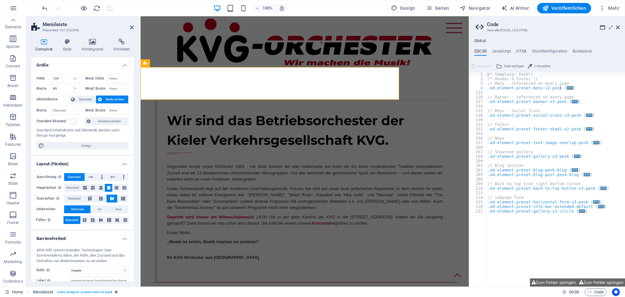
click at [46, 42] on icon at bounding box center [43, 41] width 25 height 7
click at [68, 77] on input "100" at bounding box center [65, 79] width 28 height 8
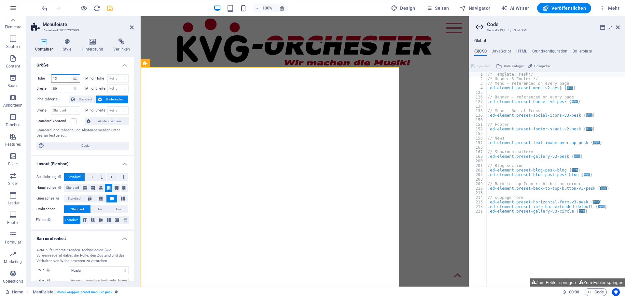
type input "1"
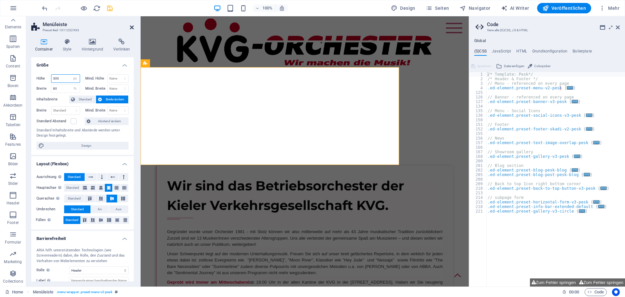
type input "300"
click at [130, 26] on icon at bounding box center [132, 27] width 4 height 5
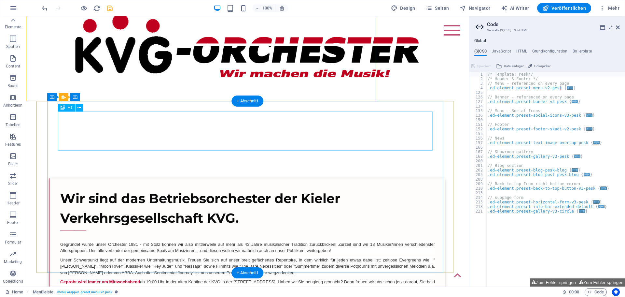
scroll to position [0, 0]
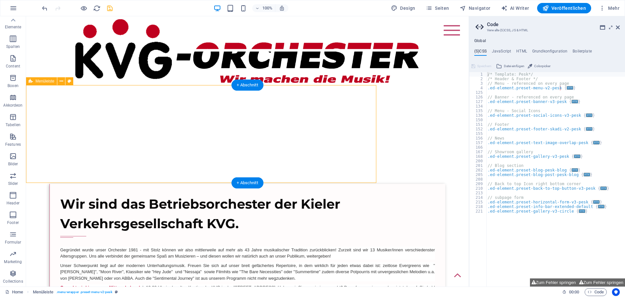
click at [90, 134] on div "Home Subpage Kontakt Wir suchen Datenschutz Impressum Home Kontakt Wir suchen D…" at bounding box center [203, 135] width 354 height 98
click at [62, 80] on icon at bounding box center [62, 81] width 4 height 7
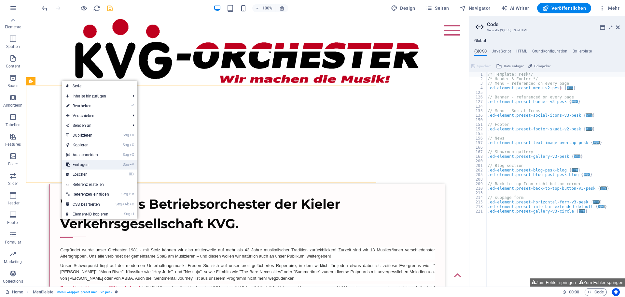
click at [79, 163] on link "Strg V Einfügen" at bounding box center [87, 165] width 51 height 10
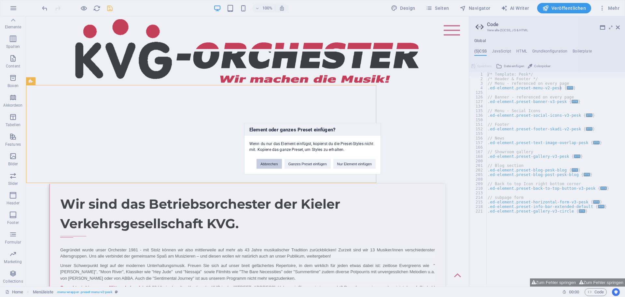
drag, startPoint x: 265, startPoint y: 163, endPoint x: 235, endPoint y: 145, distance: 35.2
click at [265, 163] on button "Abbrechen" at bounding box center [269, 164] width 25 height 10
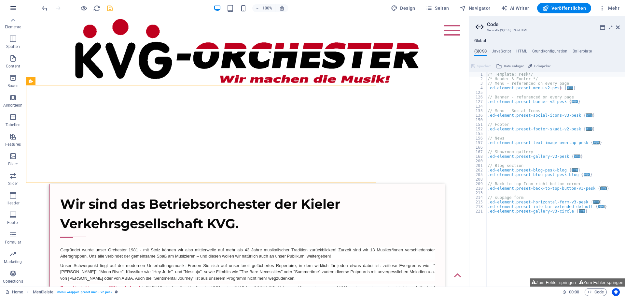
click at [15, 7] on icon "button" at bounding box center [13, 8] width 8 height 8
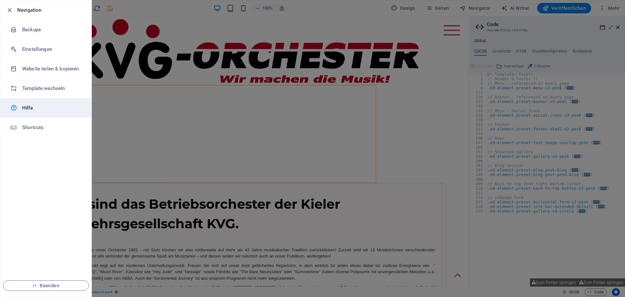
click at [29, 107] on h6 "Hilfe" at bounding box center [52, 108] width 60 height 8
click at [145, 128] on div at bounding box center [312, 148] width 625 height 297
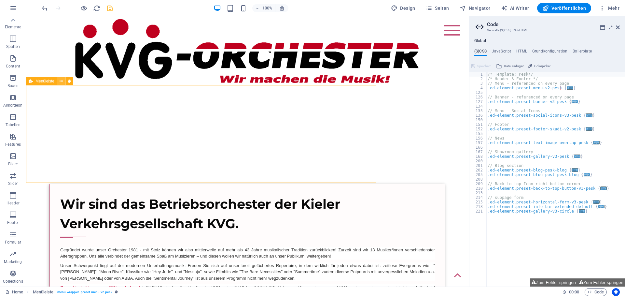
click at [60, 81] on icon at bounding box center [62, 81] width 4 height 7
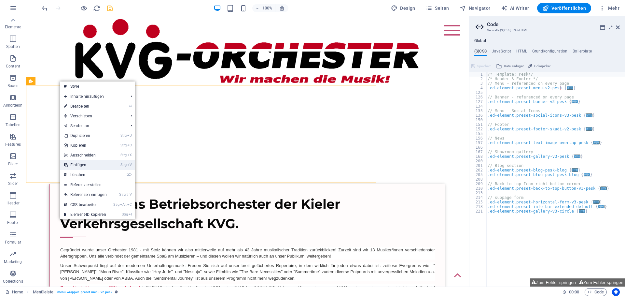
click at [89, 163] on link "Strg V Einfügen" at bounding box center [85, 165] width 51 height 10
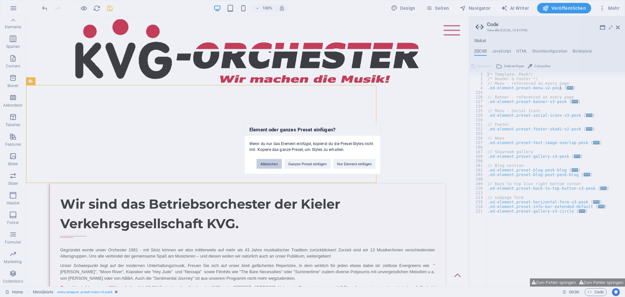
drag, startPoint x: 275, startPoint y: 165, endPoint x: 131, endPoint y: 121, distance: 150.7
click at [275, 165] on button "Abbrechen" at bounding box center [269, 164] width 25 height 10
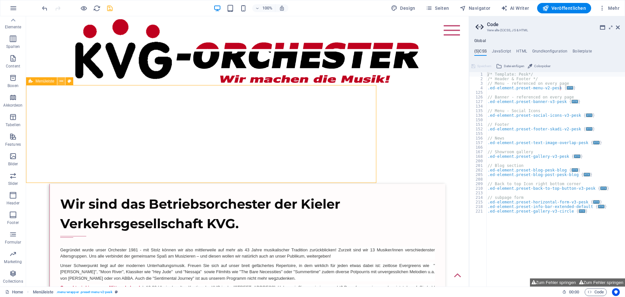
click at [63, 81] on icon at bounding box center [62, 81] width 4 height 7
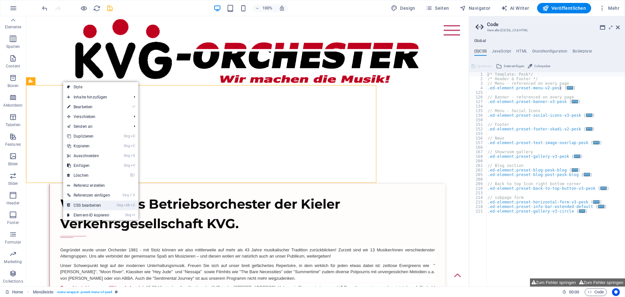
click at [88, 203] on link "Strg Alt C CSS bearbeiten" at bounding box center [88, 205] width 51 height 10
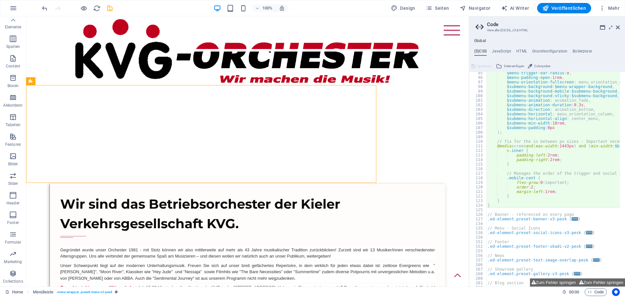
scroll to position [430, 0]
click at [586, 232] on span "..." at bounding box center [589, 233] width 7 height 4
type textarea ".ed-element.preset-social-icons-v3-pesk {"
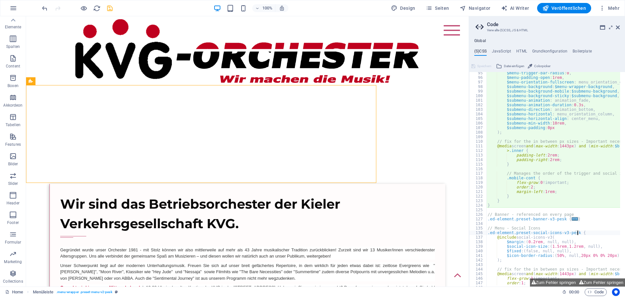
scroll to position [391, 0]
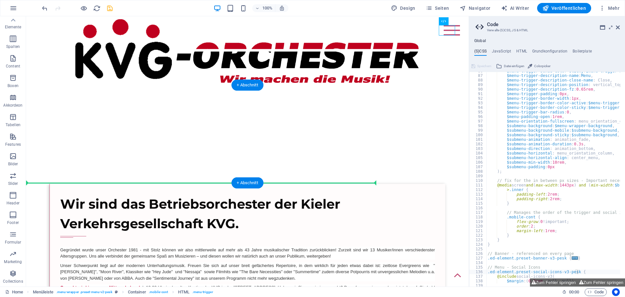
drag, startPoint x: 449, startPoint y: 29, endPoint x: 283, endPoint y: 146, distance: 203.8
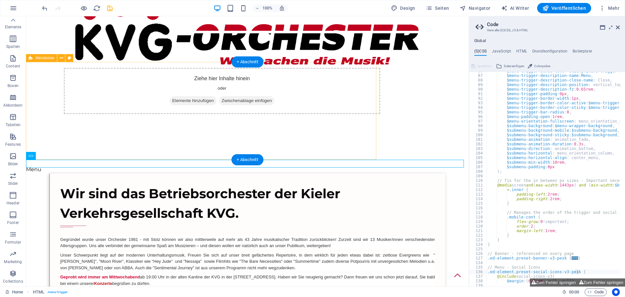
scroll to position [0, 0]
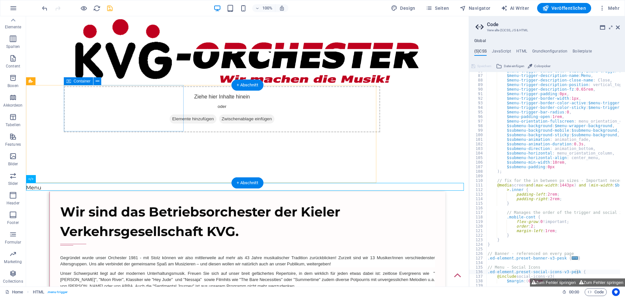
click at [170, 116] on span "Elemente hinzufügen" at bounding box center [193, 118] width 47 height 9
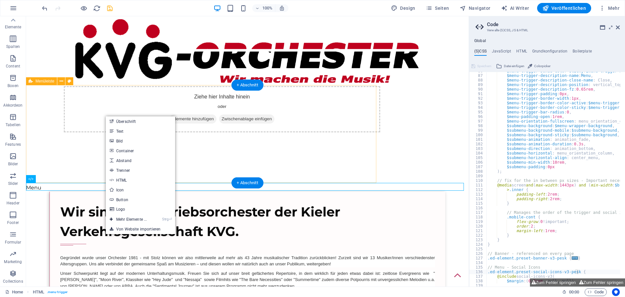
drag, startPoint x: 257, startPoint y: 134, endPoint x: 248, endPoint y: 130, distance: 9.6
click at [257, 134] on div "Home Subpage Kontakt Wir suchen Datenschutz Impressum Home Kontakt Wir suchen D…" at bounding box center [203, 135] width 354 height 98
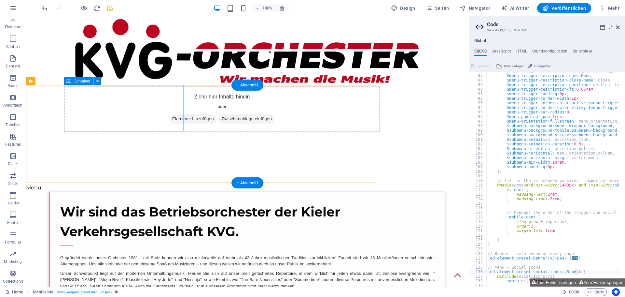
click at [219, 119] on span "Zwischenablage einfügen" at bounding box center [246, 118] width 55 height 9
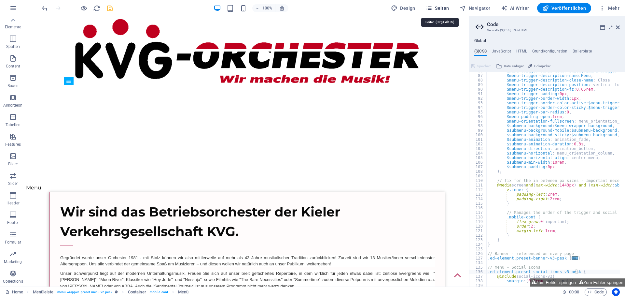
click at [432, 8] on icon "button" at bounding box center [429, 8] width 7 height 7
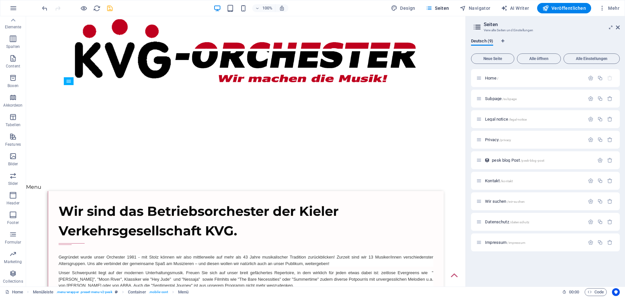
click at [111, 7] on icon "save" at bounding box center [109, 8] width 7 height 7
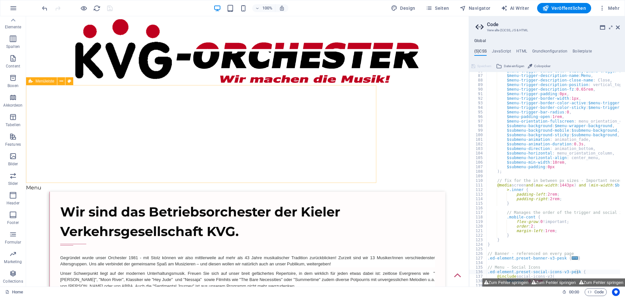
click at [47, 81] on span "Menüleiste" at bounding box center [44, 81] width 19 height 4
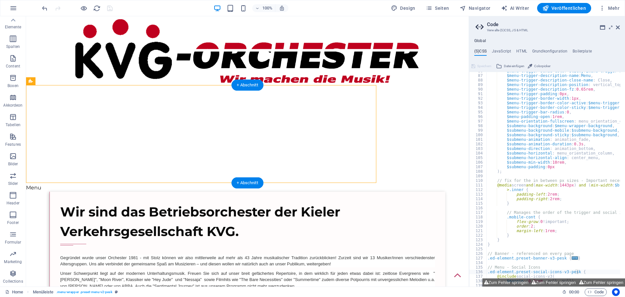
drag, startPoint x: 64, startPoint y: 98, endPoint x: 103, endPoint y: 153, distance: 67.8
click at [62, 82] on icon at bounding box center [62, 81] width 4 height 7
click at [14, 193] on icon "button" at bounding box center [13, 195] width 8 height 8
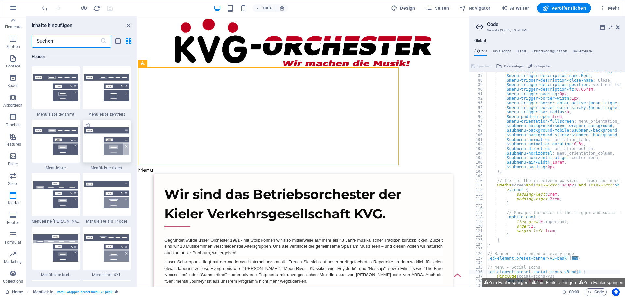
scroll to position [3888, 0]
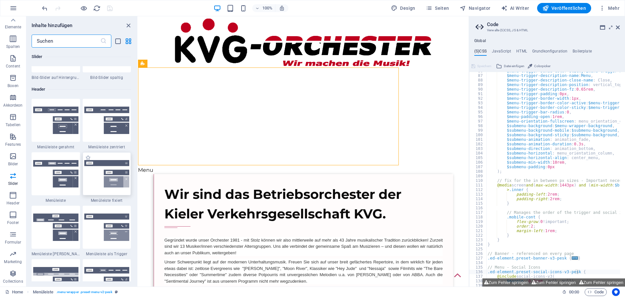
click at [111, 176] on img at bounding box center [106, 173] width 45 height 27
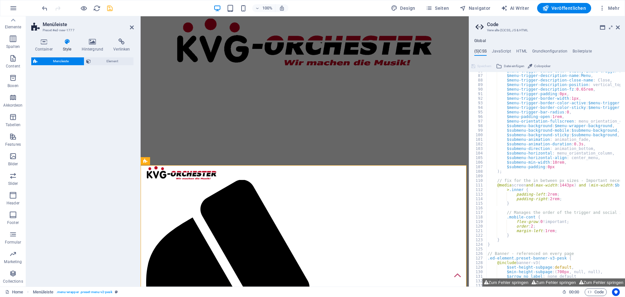
click at [111, 176] on div "Menüleiste Element" at bounding box center [82, 169] width 103 height 224
select select "rem"
select select "preset-menu-v2-fixed"
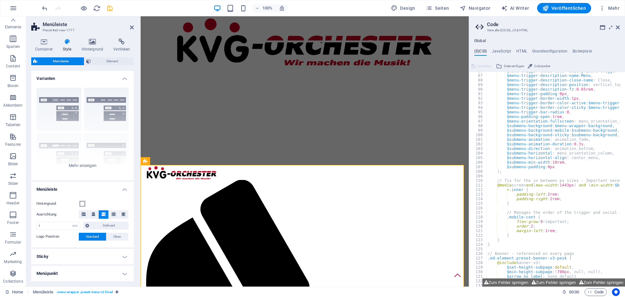
type textarea "/* Template: Pesk*/"
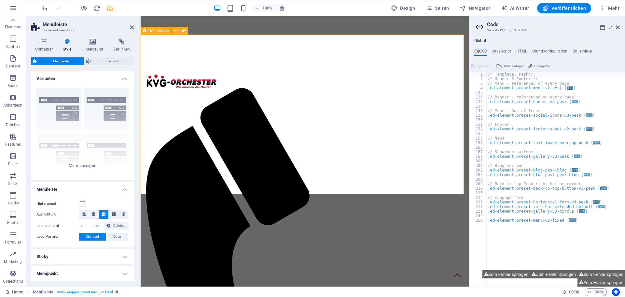
scroll to position [33, 0]
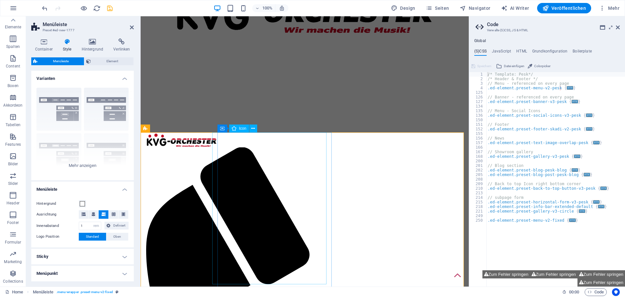
drag, startPoint x: 267, startPoint y: 235, endPoint x: 382, endPoint y: 235, distance: 114.9
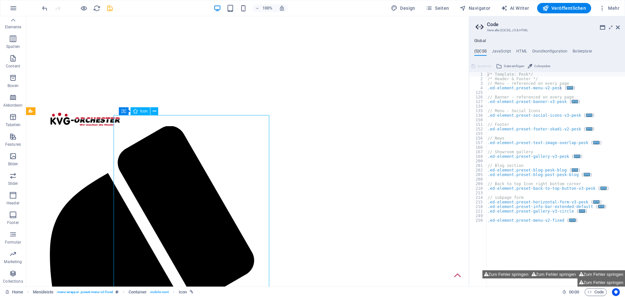
scroll to position [65, 0]
